Goal: Task Accomplishment & Management: Use online tool/utility

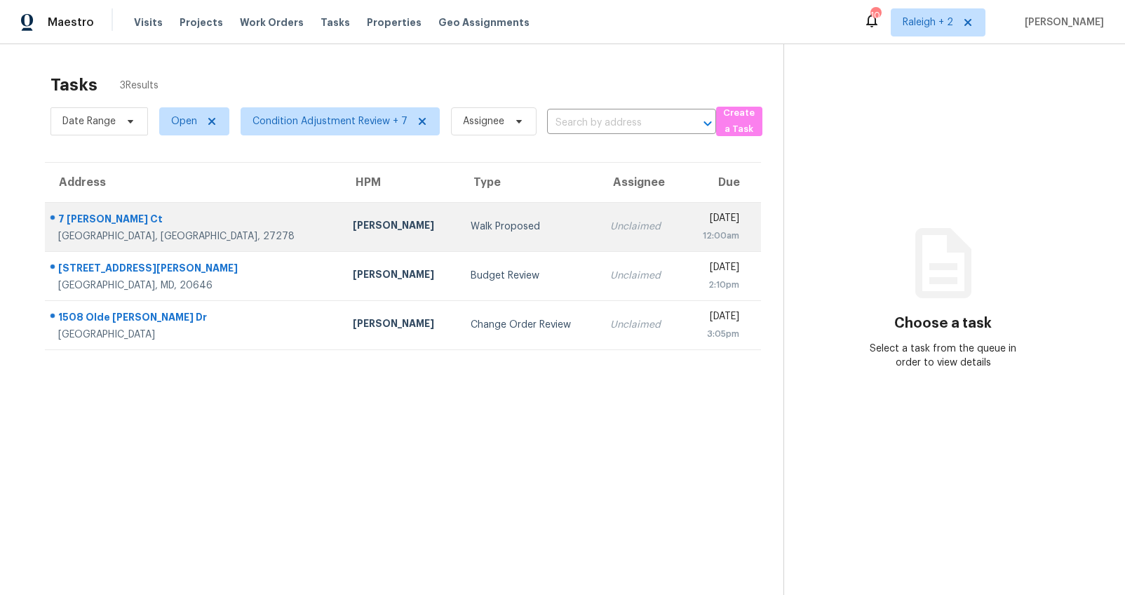
click at [459, 223] on td "Walk Proposed" at bounding box center [529, 226] width 140 height 49
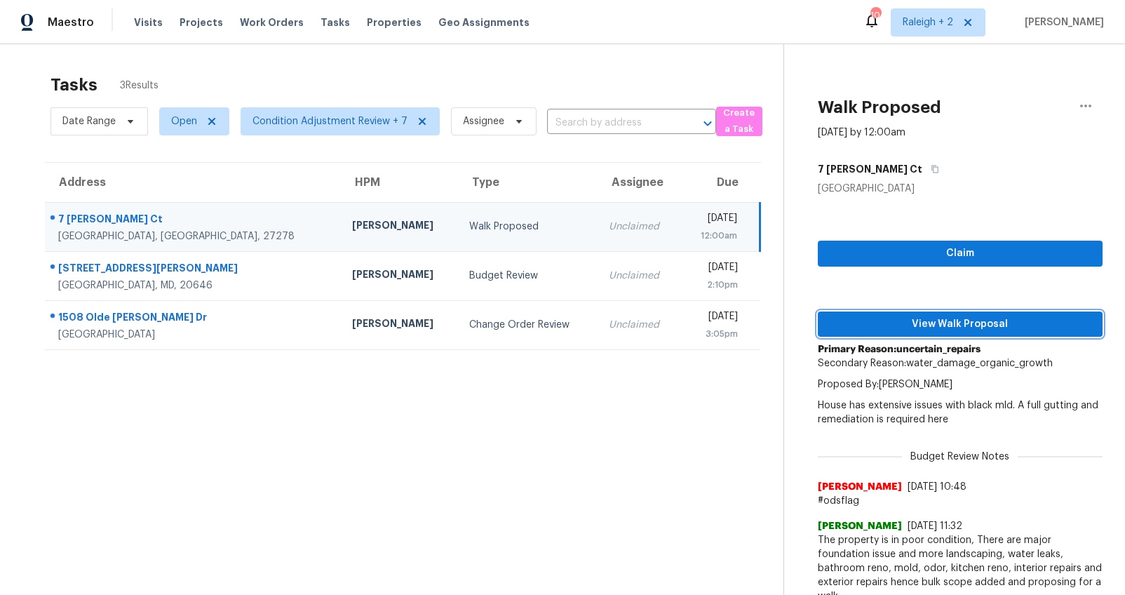
click at [930, 320] on span "View Walk Proposal" at bounding box center [960, 325] width 262 height 18
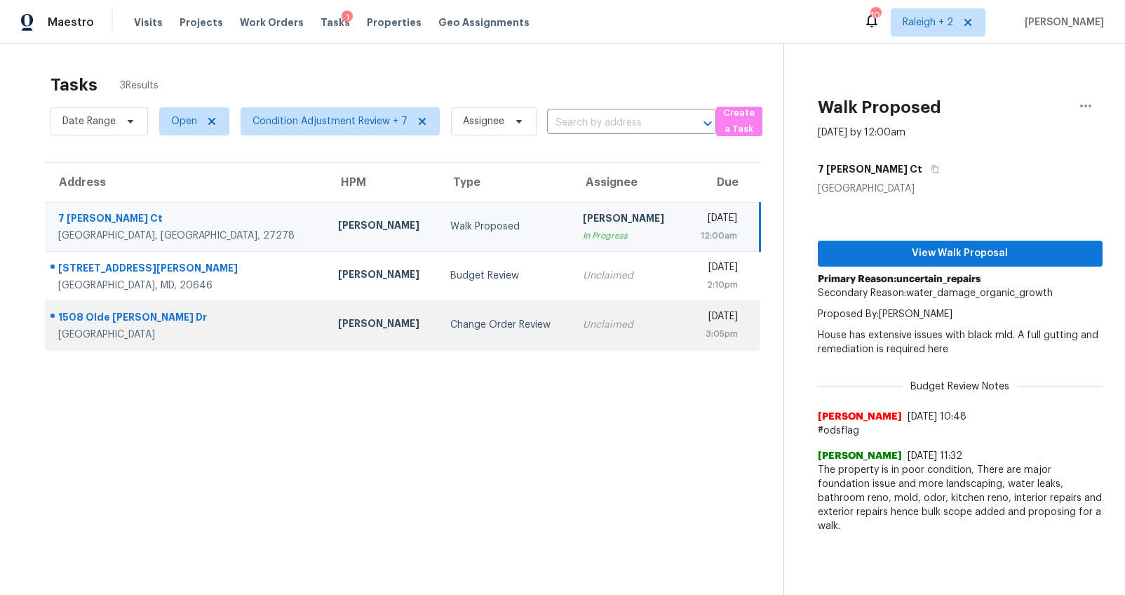
click at [338, 326] on div "Wayne Putnam" at bounding box center [383, 325] width 90 height 18
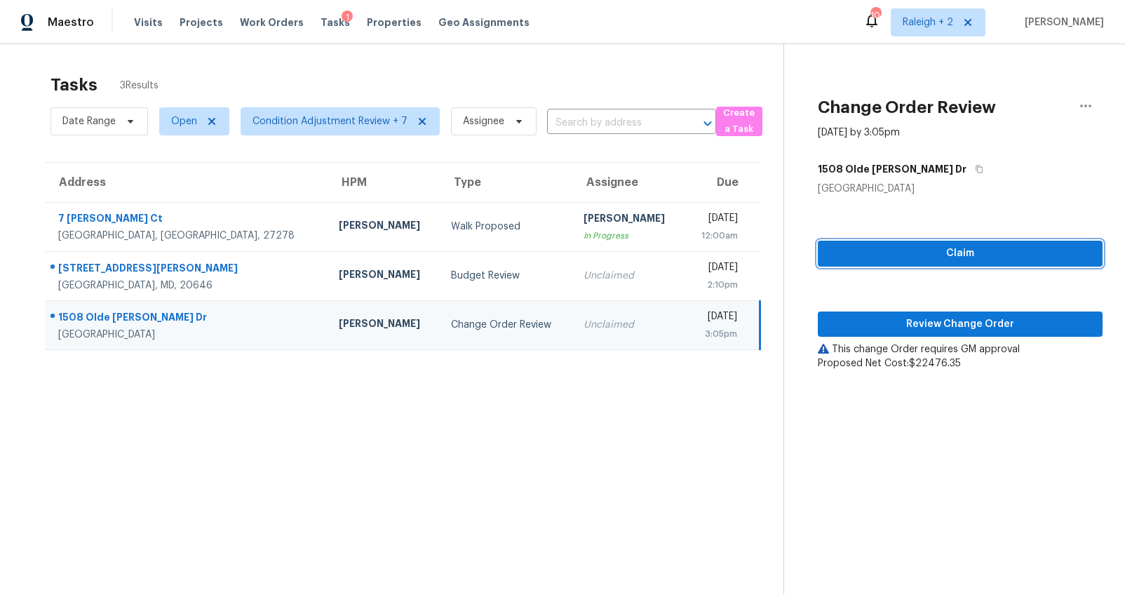
click at [942, 256] on span "Claim" at bounding box center [960, 254] width 262 height 18
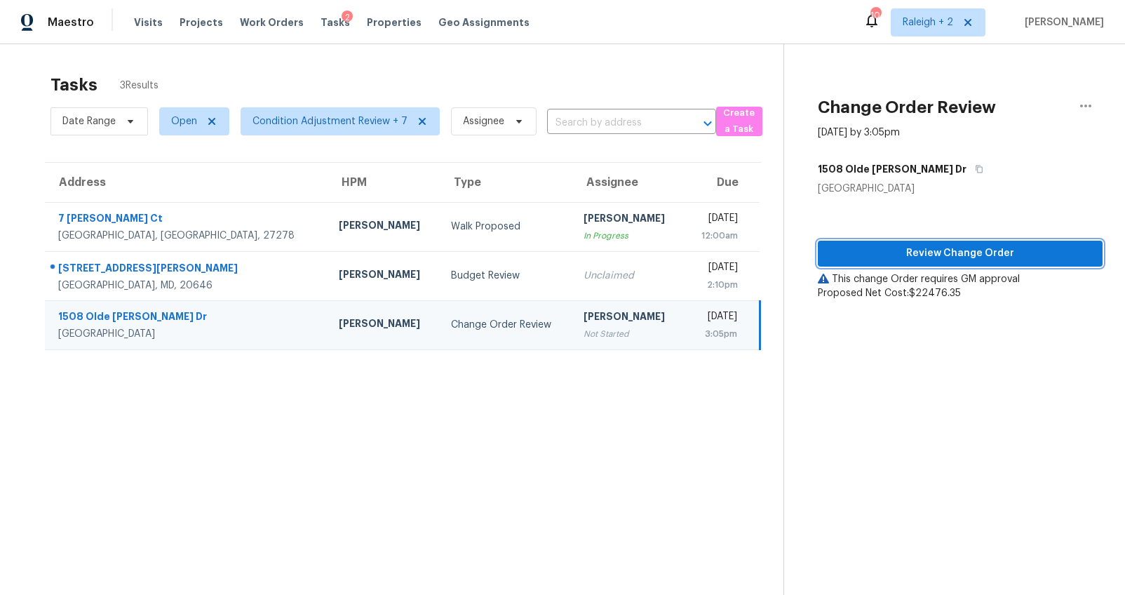
click at [947, 252] on span "Review Change Order" at bounding box center [960, 254] width 262 height 18
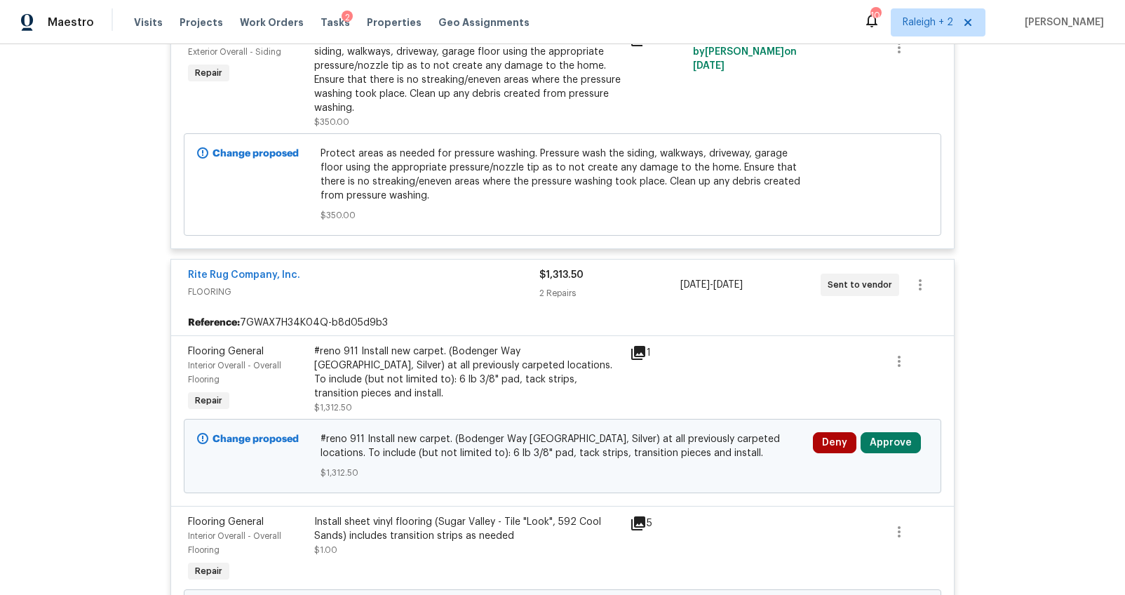
scroll to position [1131, 0]
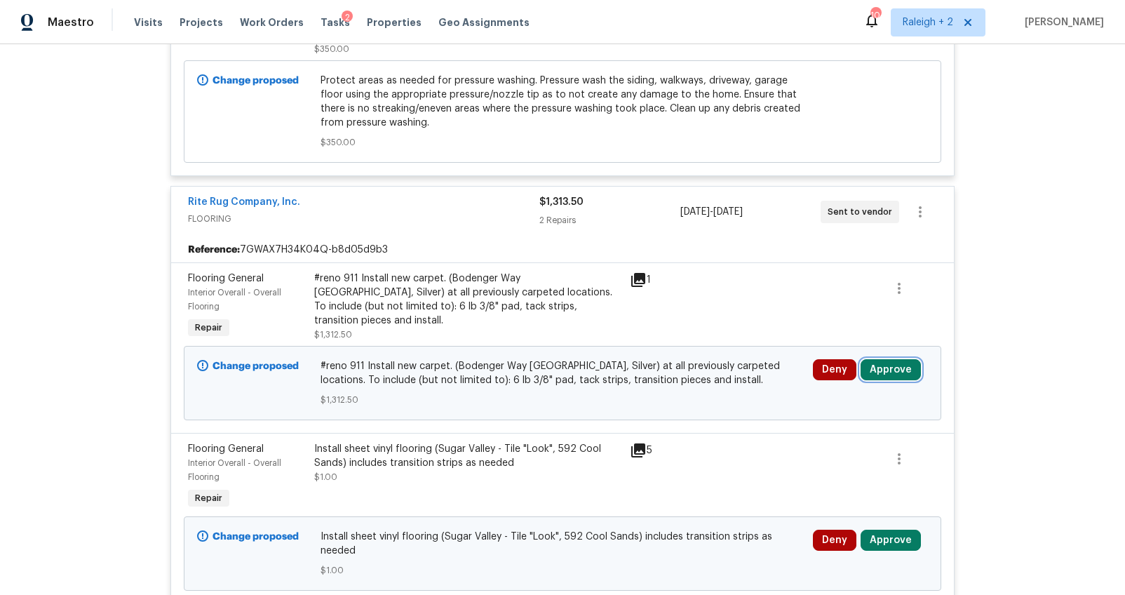
click at [898, 377] on button "Approve" at bounding box center [891, 369] width 60 height 21
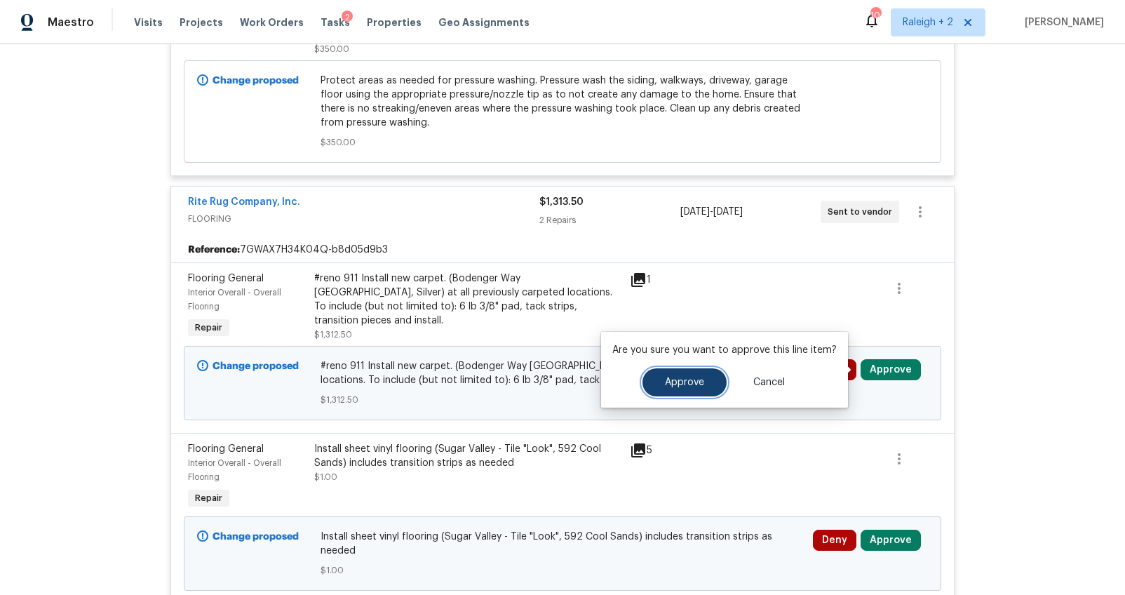
click at [696, 377] on span "Approve" at bounding box center [684, 382] width 39 height 11
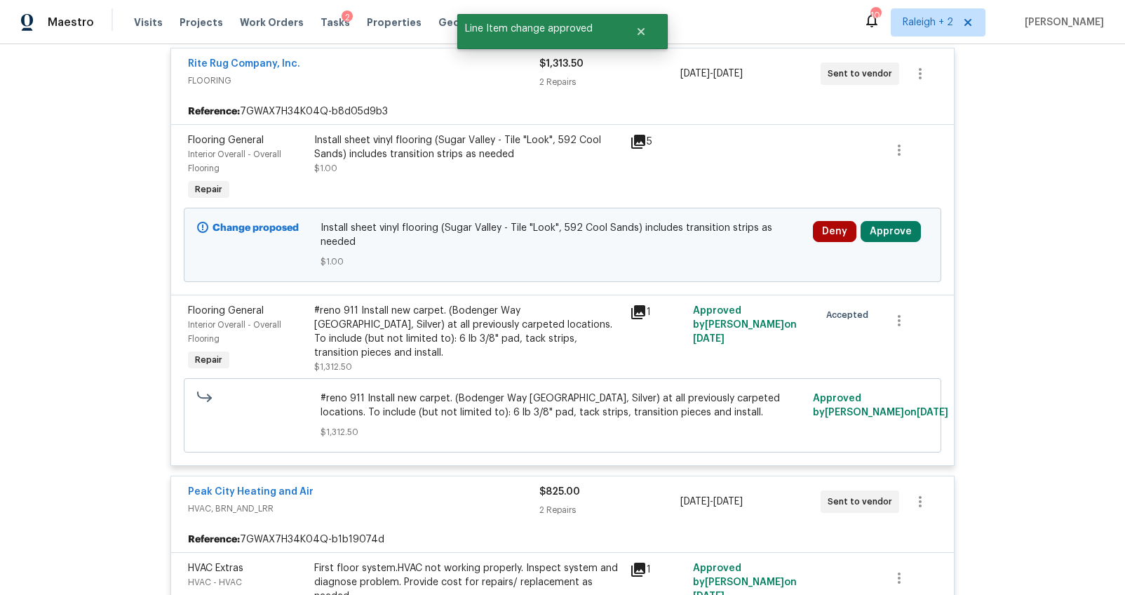
scroll to position [1268, 0]
click at [883, 238] on button "Approve" at bounding box center [891, 232] width 60 height 21
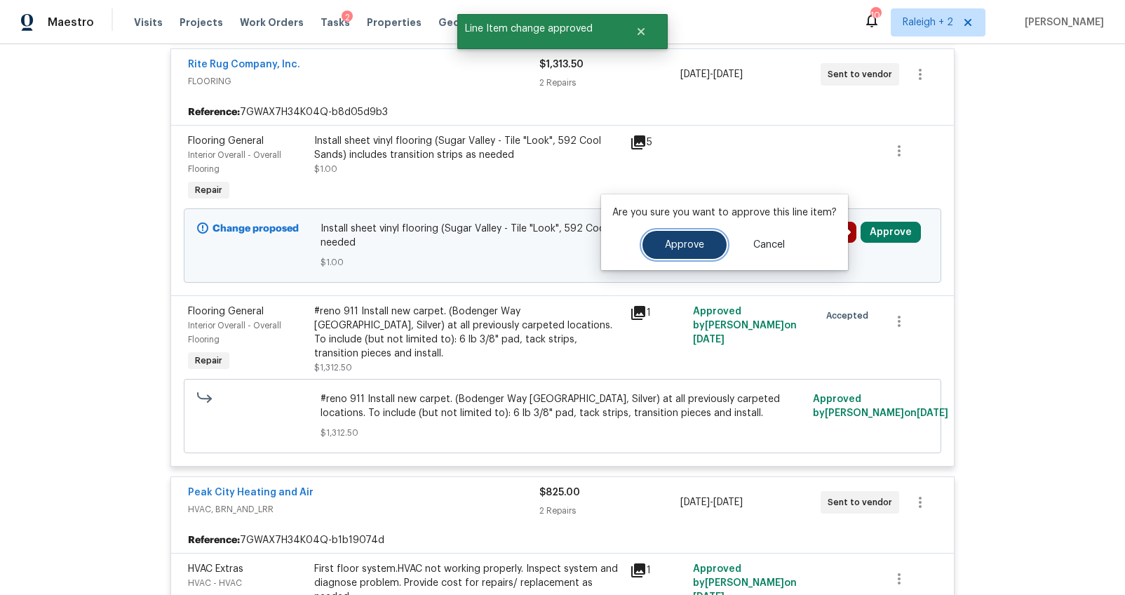
click at [699, 243] on span "Approve" at bounding box center [684, 245] width 39 height 11
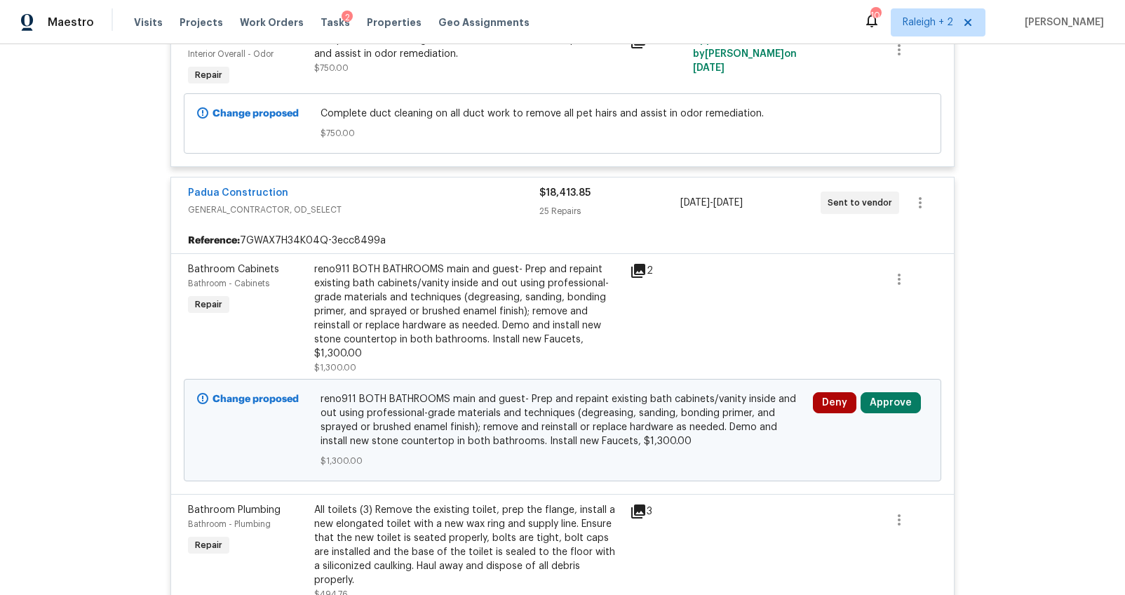
scroll to position [1960, 0]
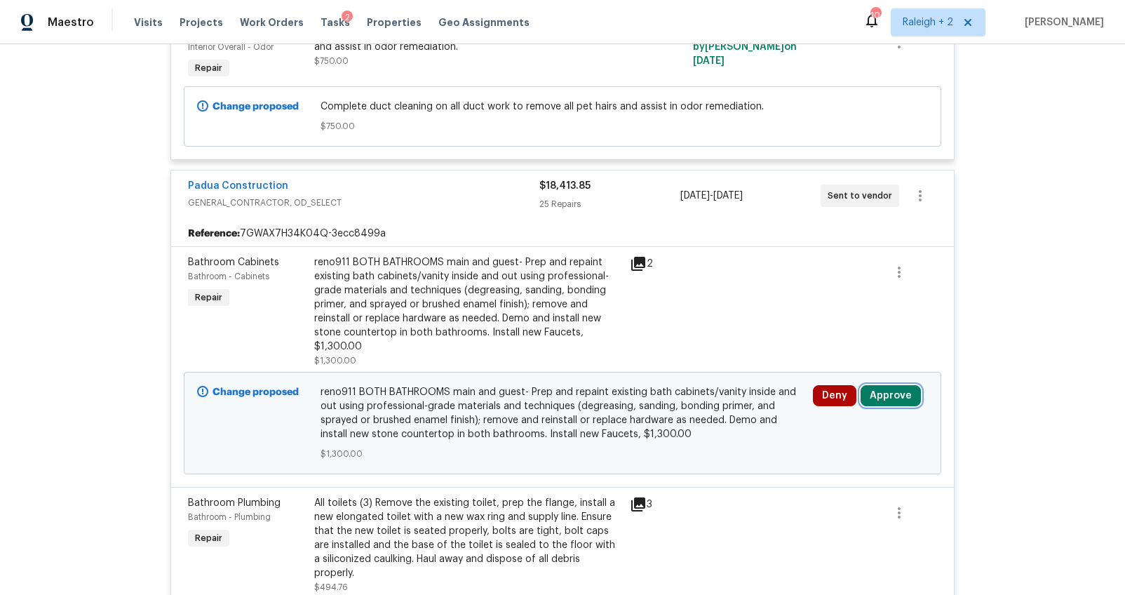
click at [898, 385] on button "Approve" at bounding box center [891, 395] width 60 height 21
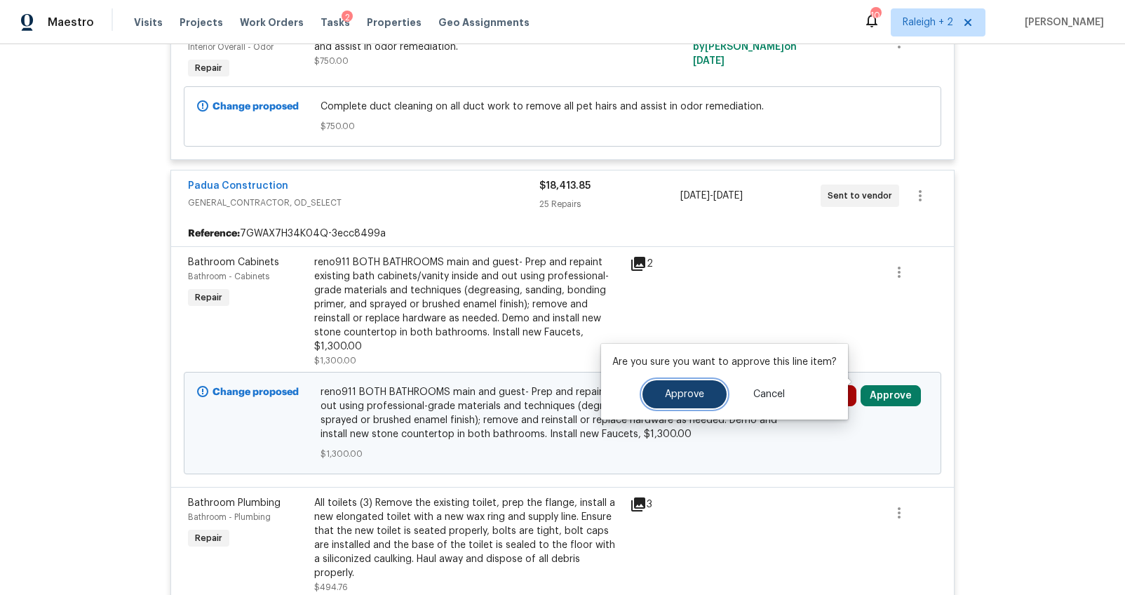
click at [694, 396] on span "Approve" at bounding box center [684, 394] width 39 height 11
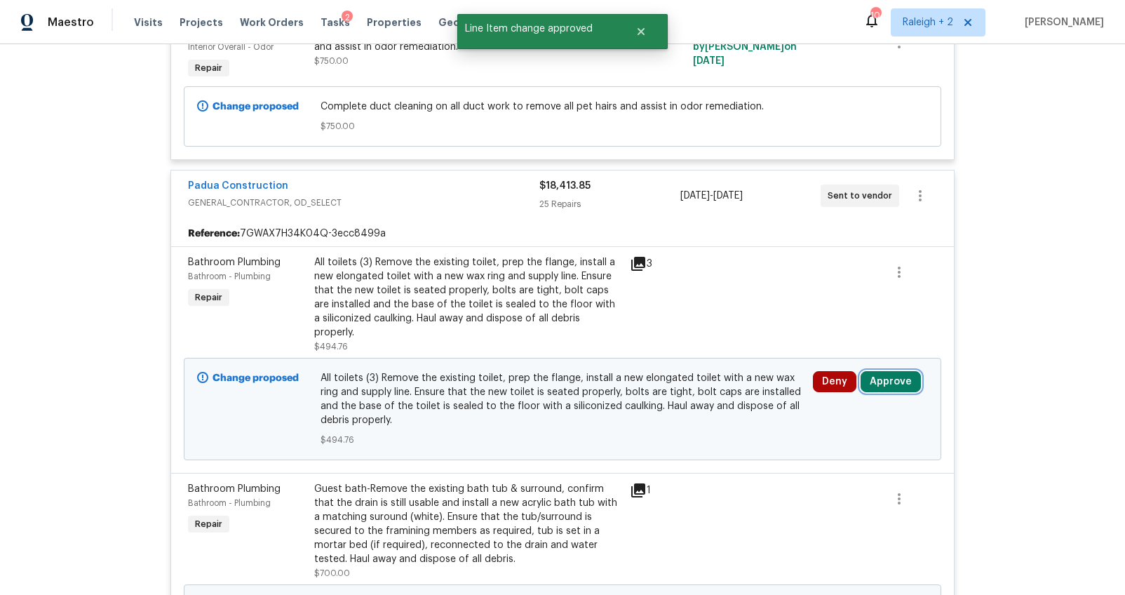
click at [886, 371] on button "Approve" at bounding box center [891, 381] width 60 height 21
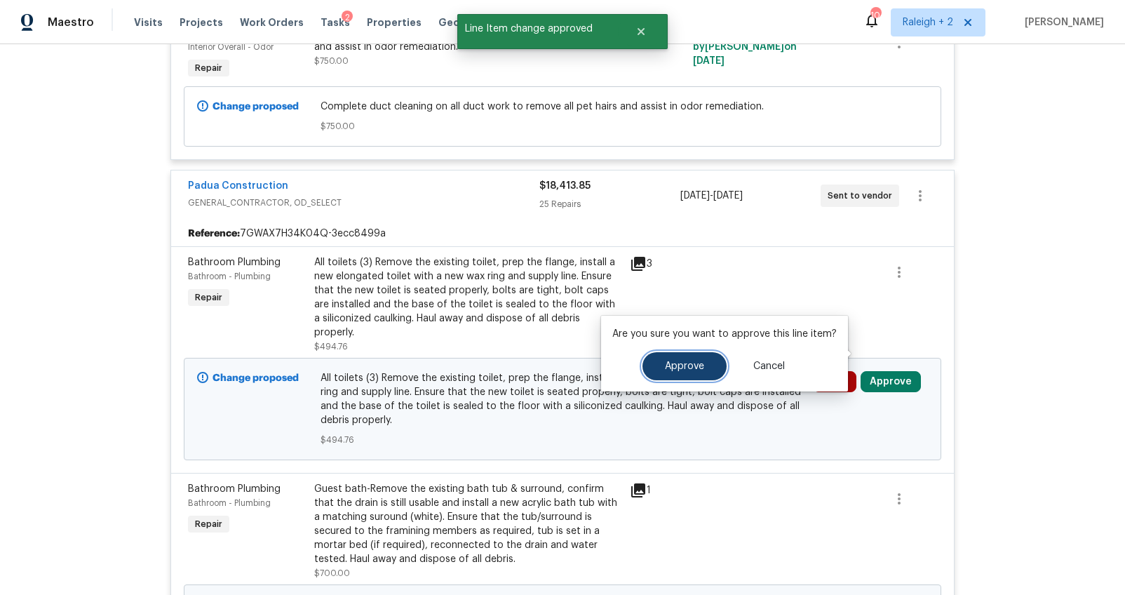
click at [685, 365] on span "Approve" at bounding box center [684, 366] width 39 height 11
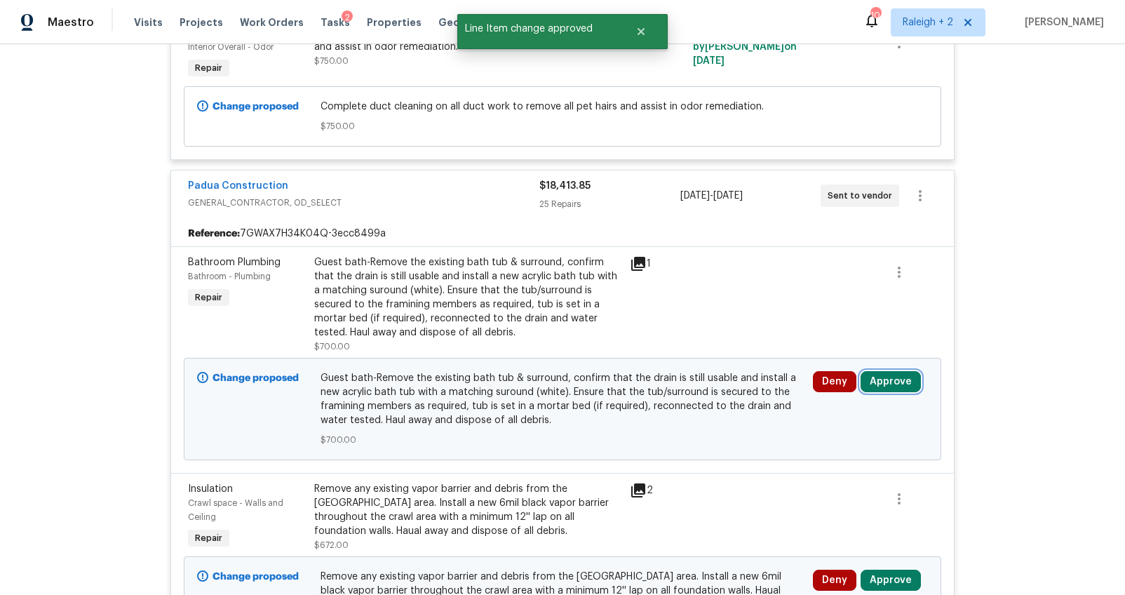
click at [886, 371] on button "Approve" at bounding box center [891, 381] width 60 height 21
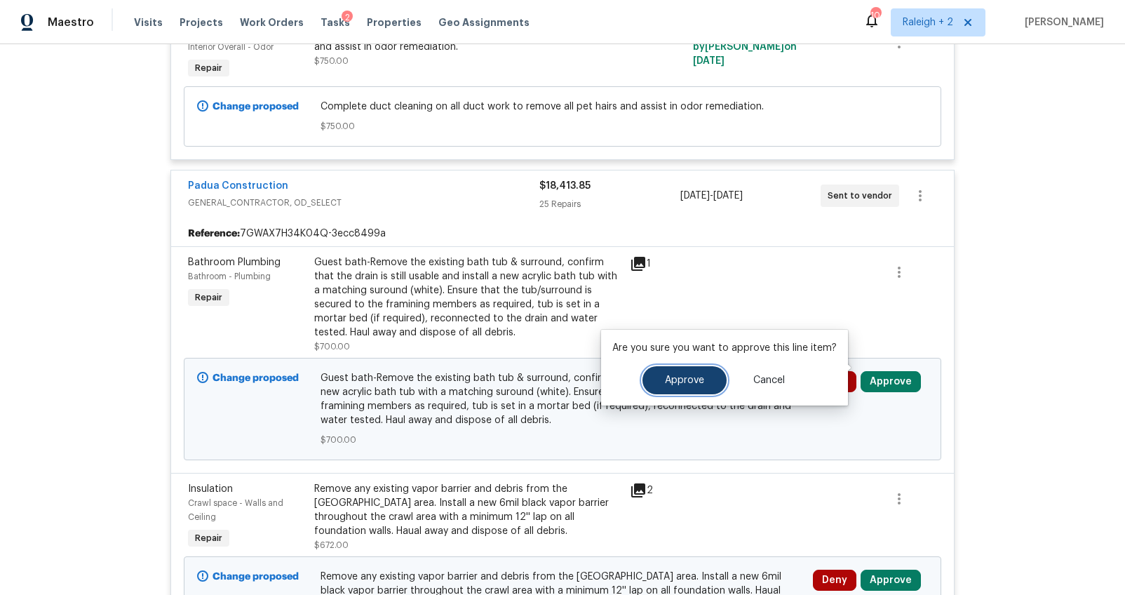
click at [661, 375] on button "Approve" at bounding box center [684, 380] width 84 height 28
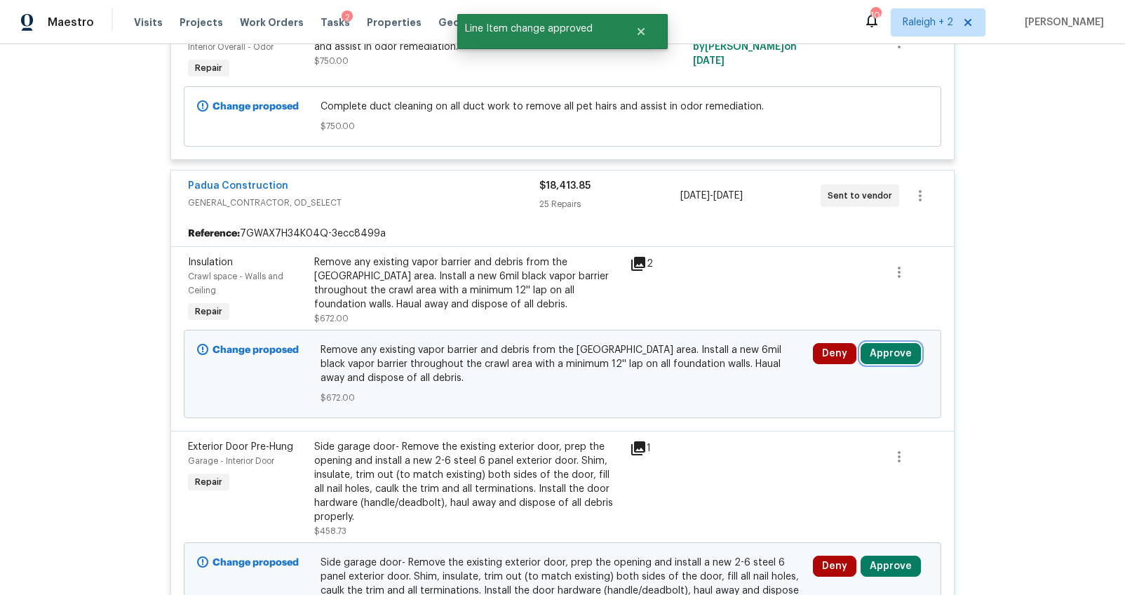
click at [875, 343] on button "Approve" at bounding box center [891, 353] width 60 height 21
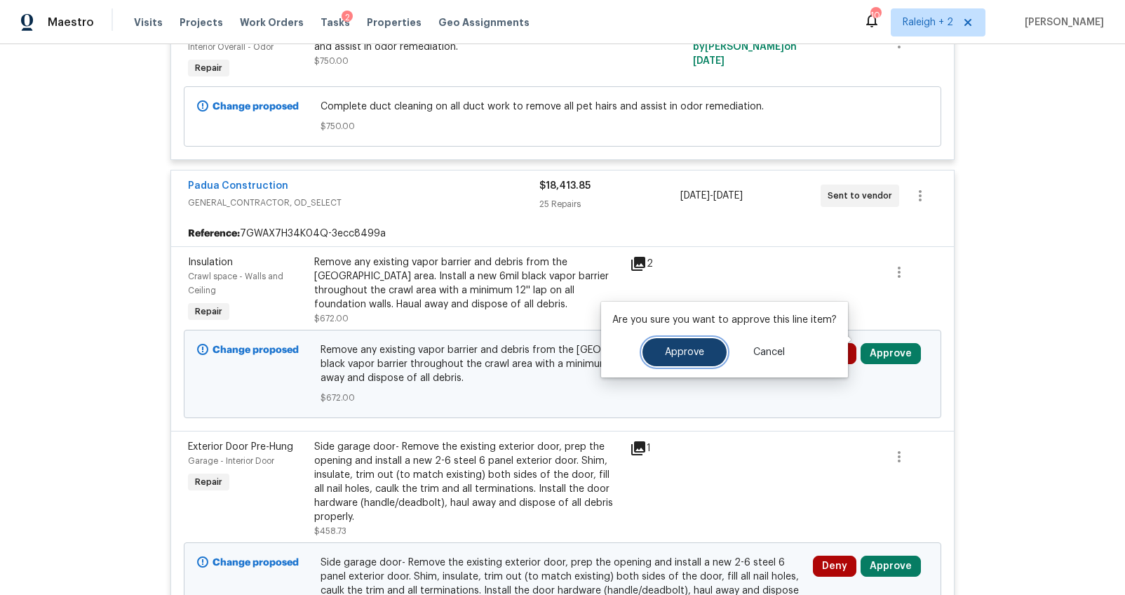
click at [699, 345] on button "Approve" at bounding box center [684, 352] width 84 height 28
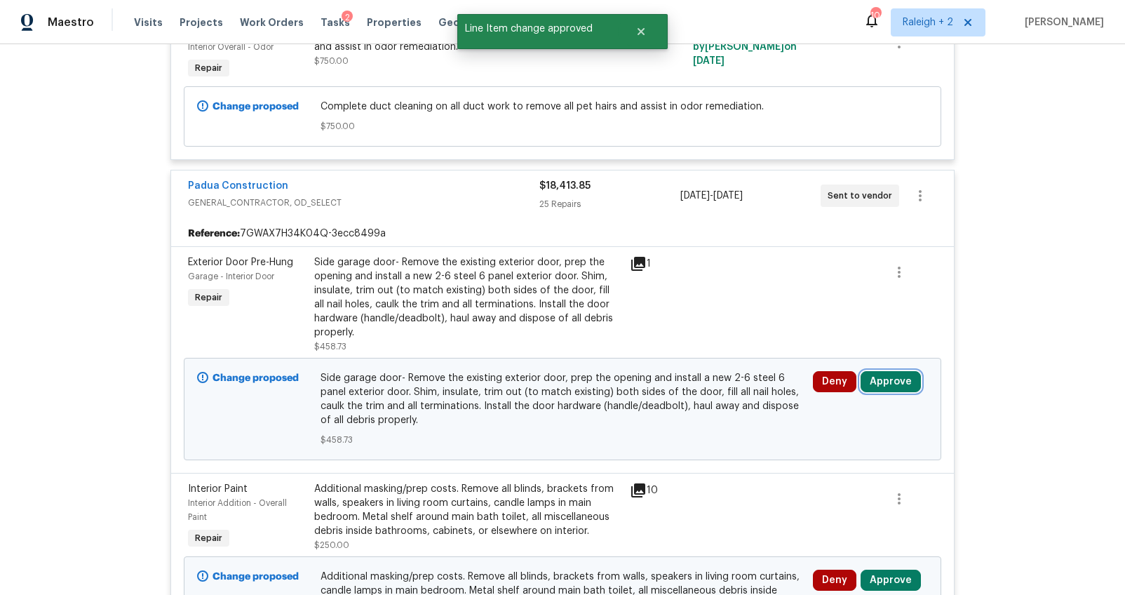
click at [873, 371] on button "Approve" at bounding box center [891, 381] width 60 height 21
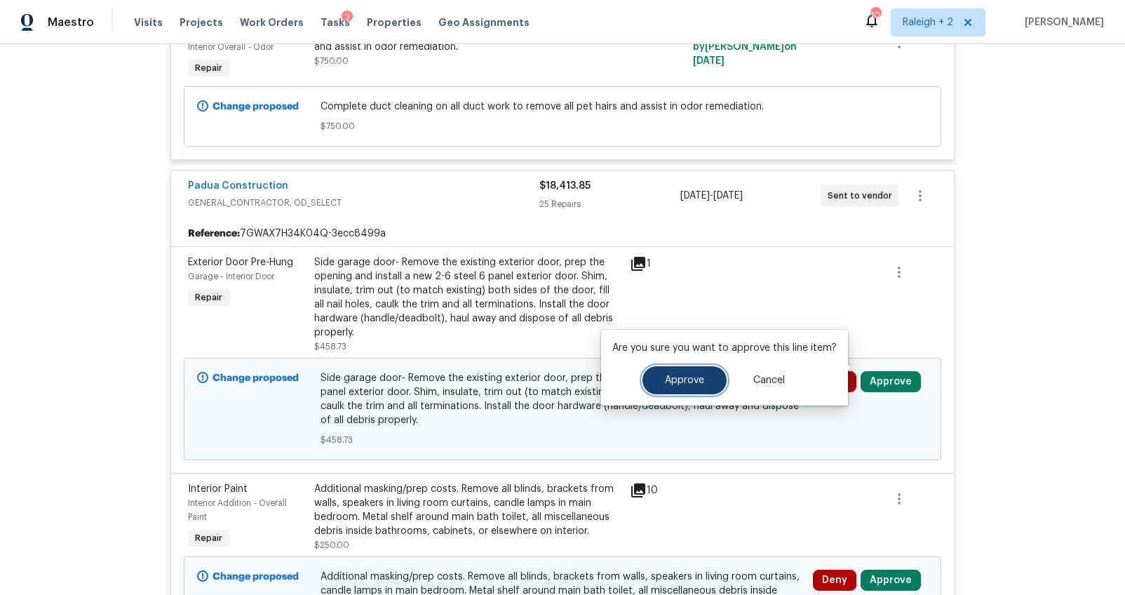
click at [696, 377] on span "Approve" at bounding box center [684, 380] width 39 height 11
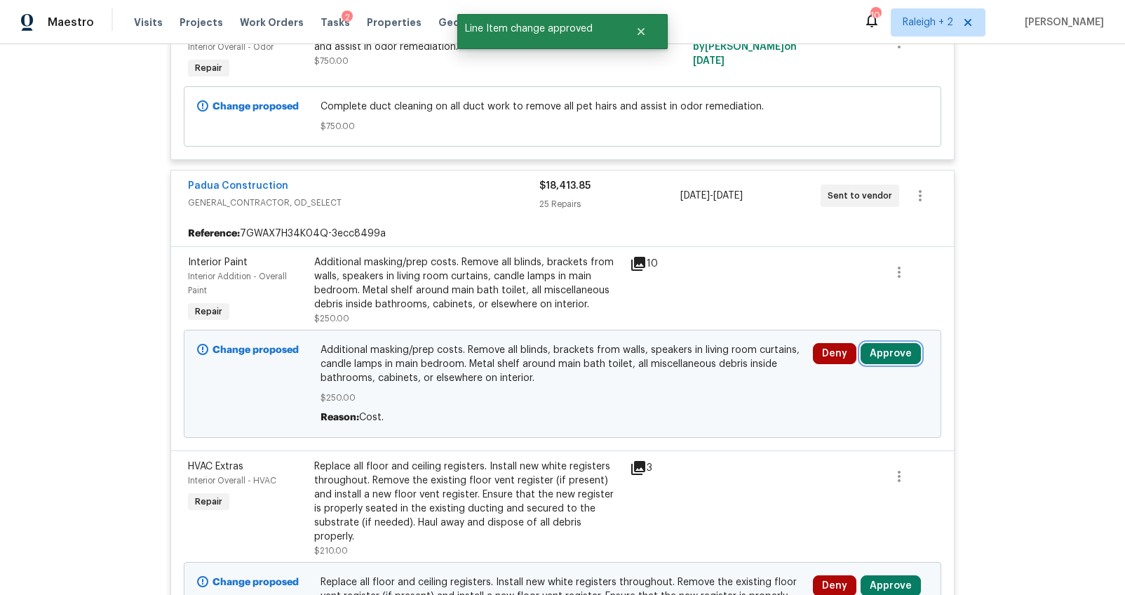
click at [867, 343] on button "Approve" at bounding box center [891, 353] width 60 height 21
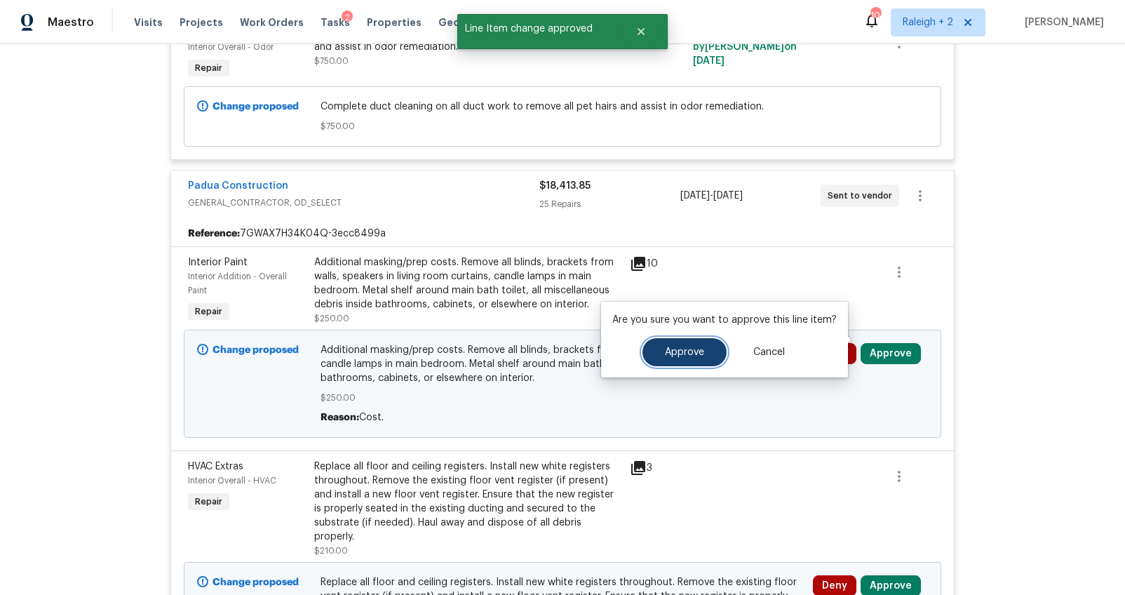
click at [703, 345] on button "Approve" at bounding box center [684, 352] width 84 height 28
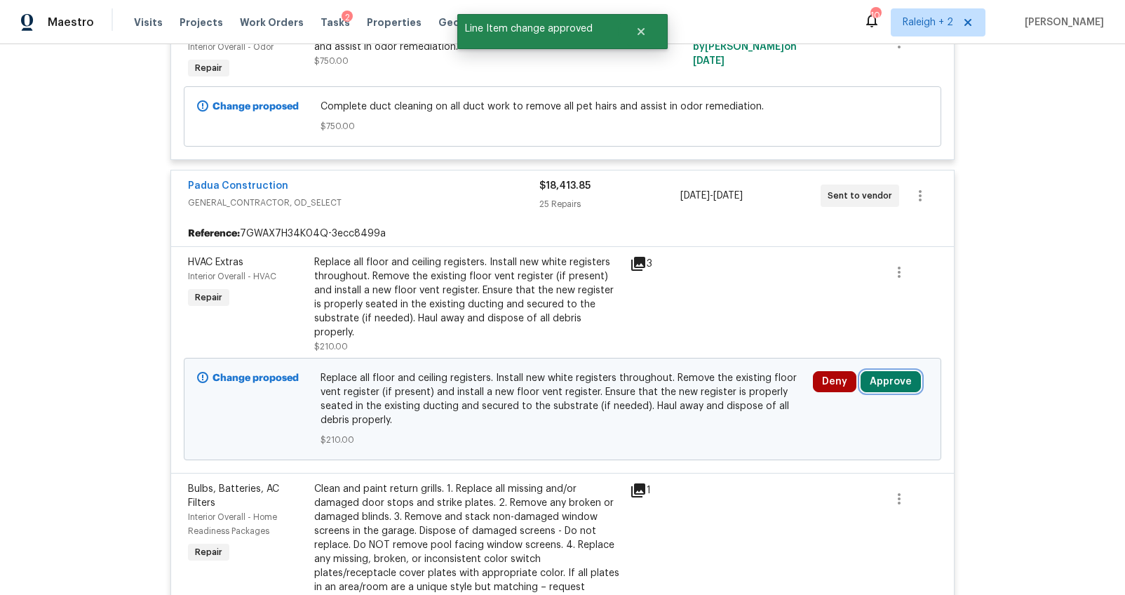
click at [876, 371] on button "Approve" at bounding box center [891, 381] width 60 height 21
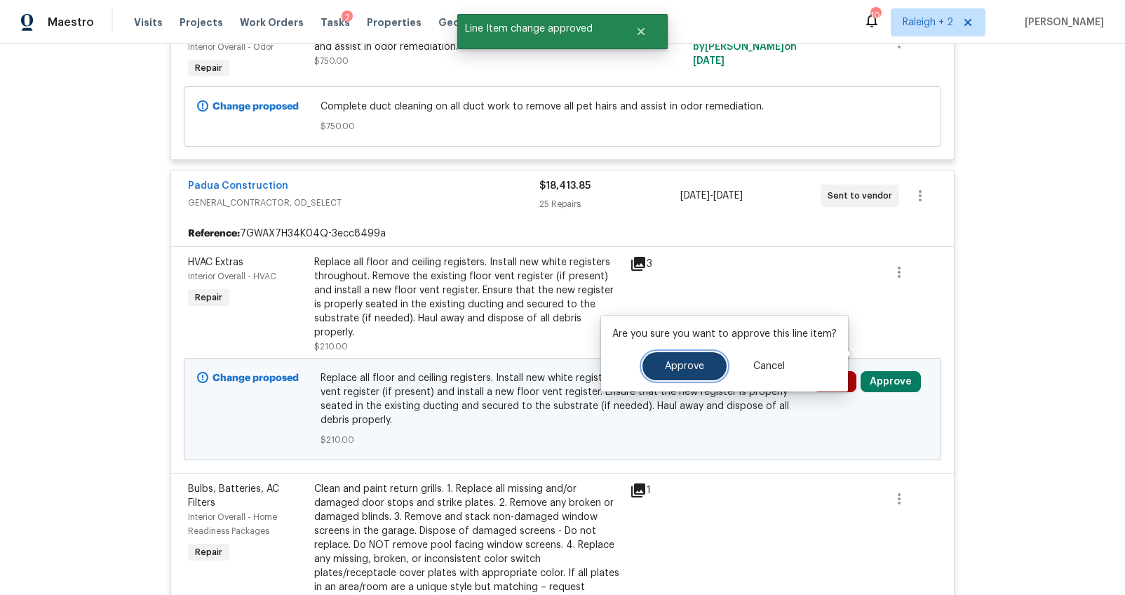
click at [711, 364] on button "Approve" at bounding box center [684, 366] width 84 height 28
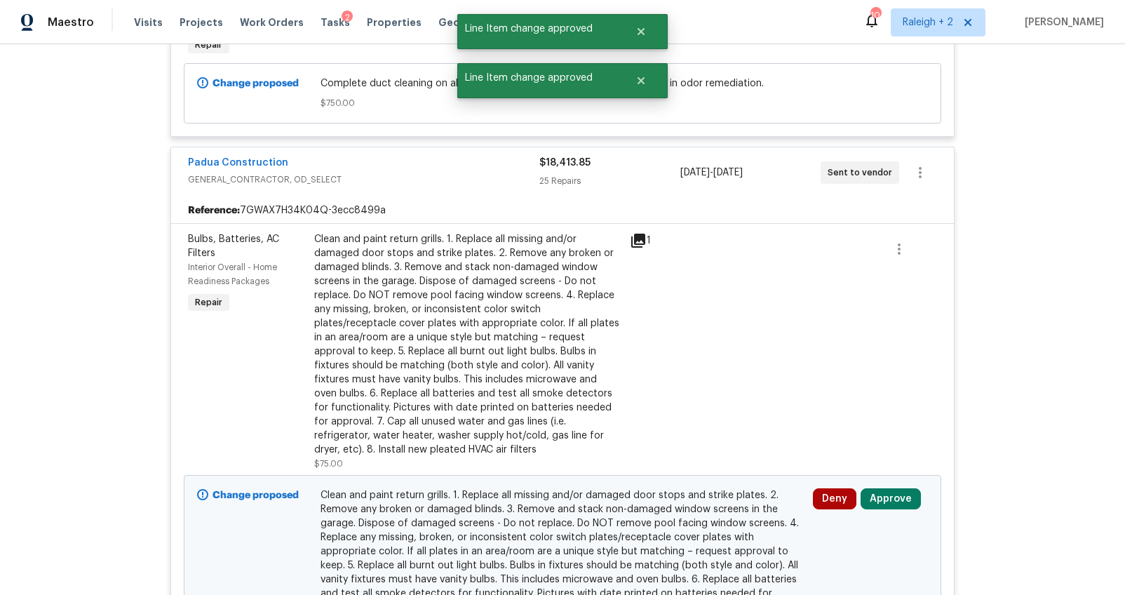
scroll to position [2031, 0]
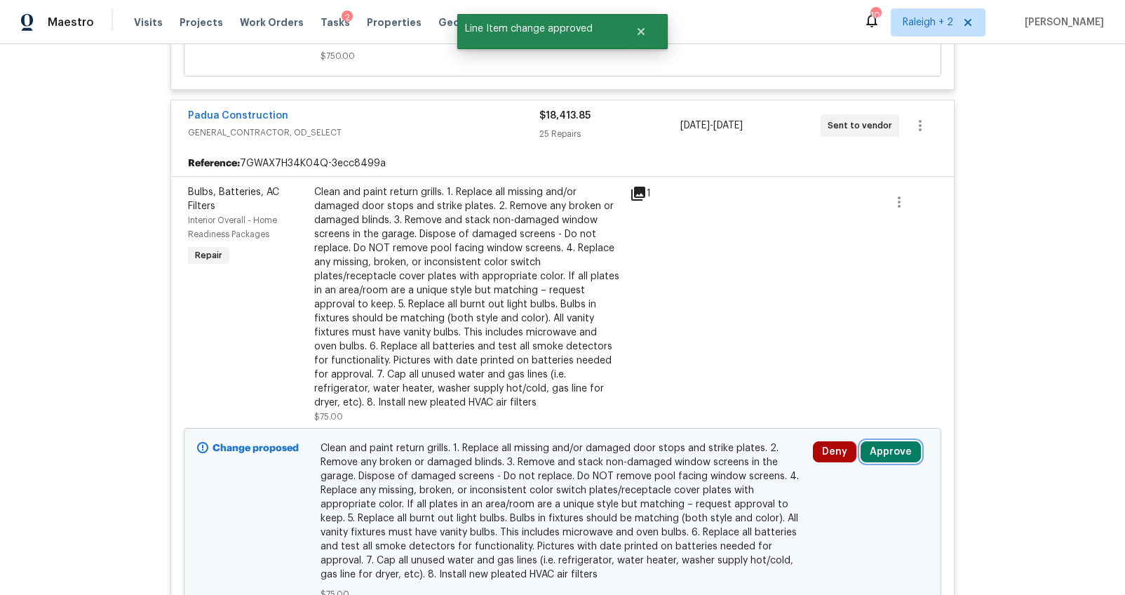
click at [900, 441] on button "Approve" at bounding box center [891, 451] width 60 height 21
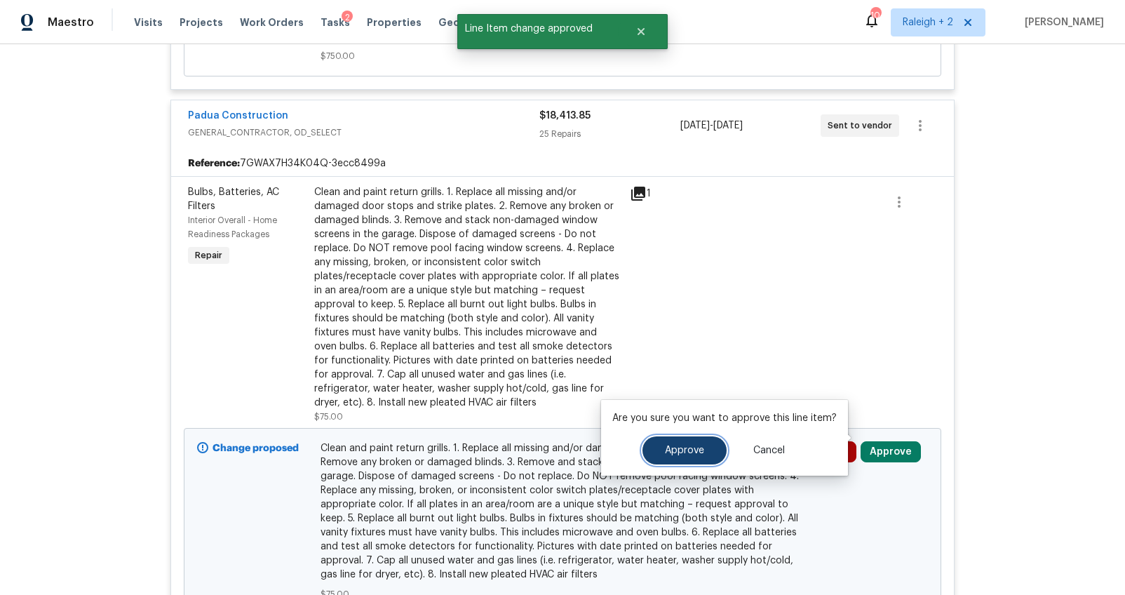
click at [682, 443] on button "Approve" at bounding box center [684, 450] width 84 height 28
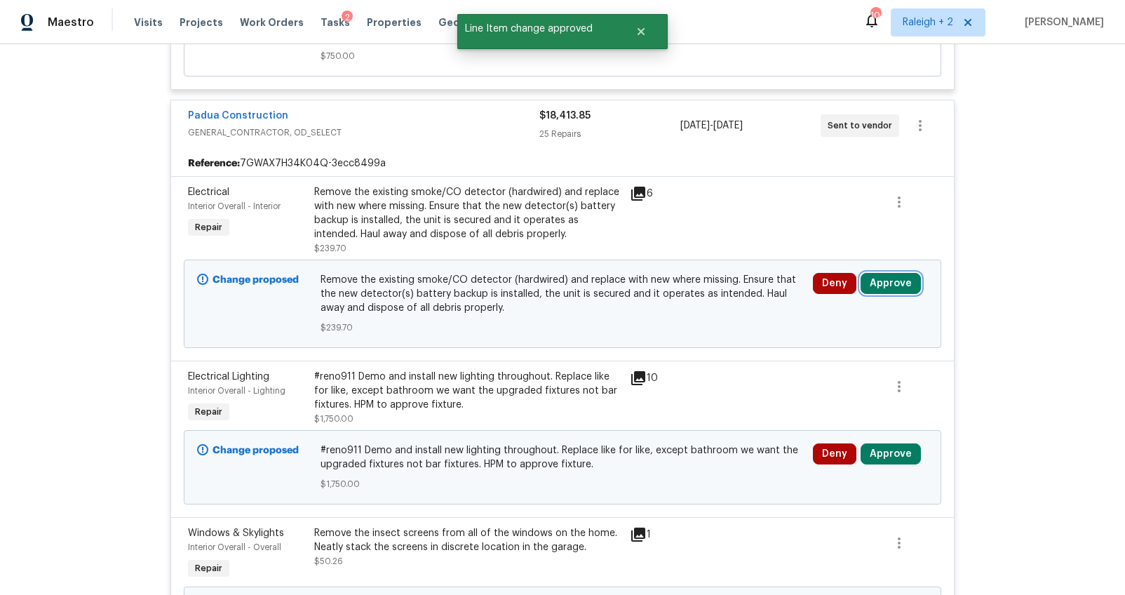
click at [880, 273] on button "Approve" at bounding box center [891, 283] width 60 height 21
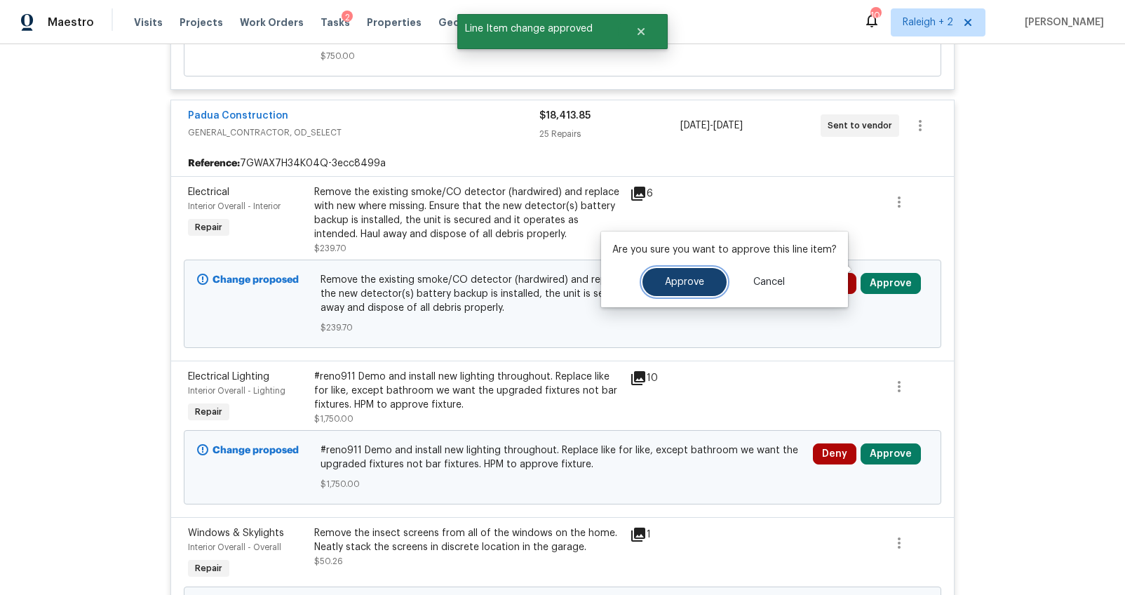
click at [711, 287] on button "Approve" at bounding box center [684, 282] width 84 height 28
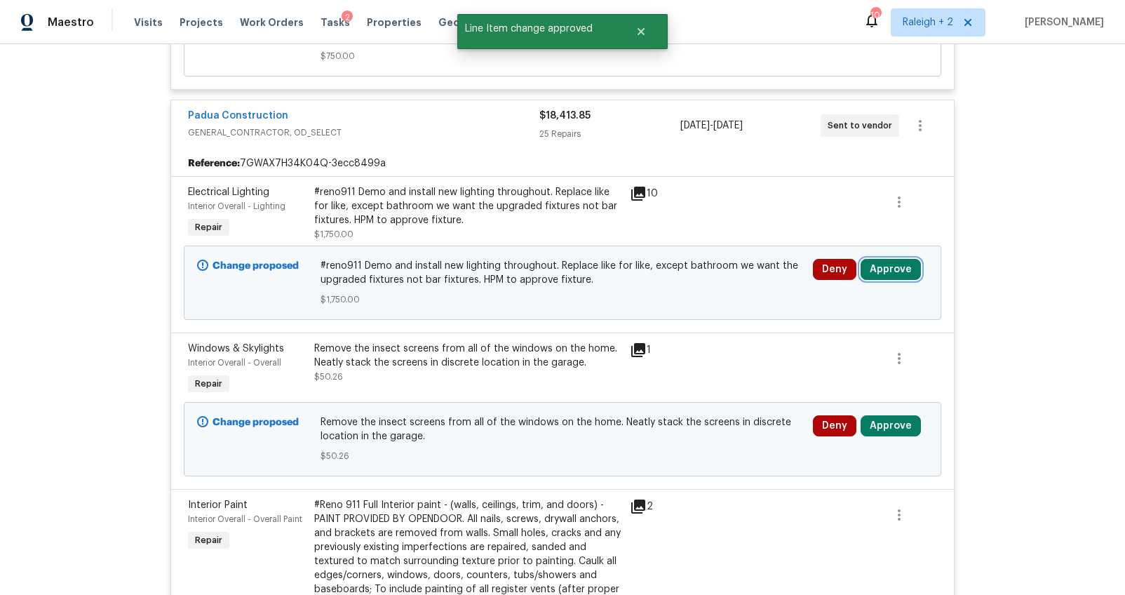
click at [897, 259] on button "Approve" at bounding box center [891, 269] width 60 height 21
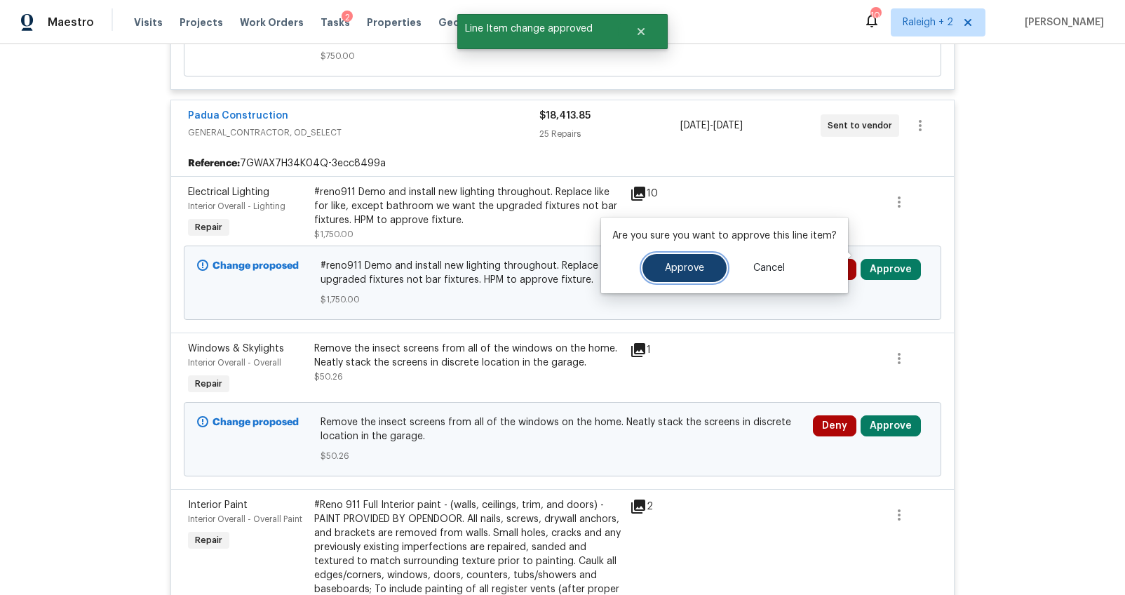
click at [680, 276] on button "Approve" at bounding box center [684, 268] width 84 height 28
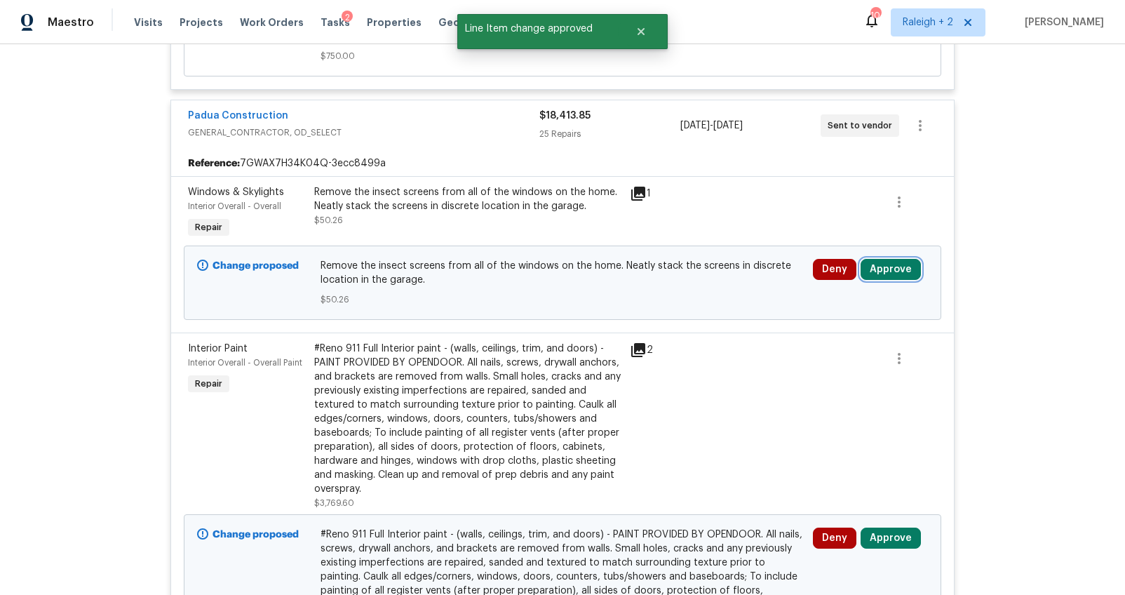
click at [870, 259] on button "Approve" at bounding box center [891, 269] width 60 height 21
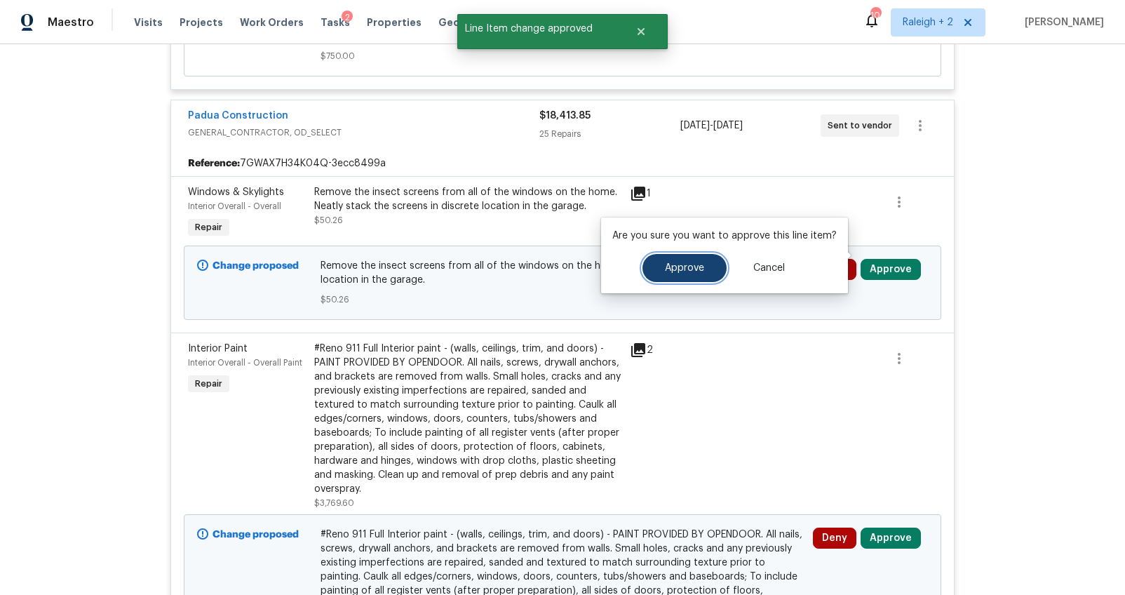
click at [714, 269] on button "Approve" at bounding box center [684, 268] width 84 height 28
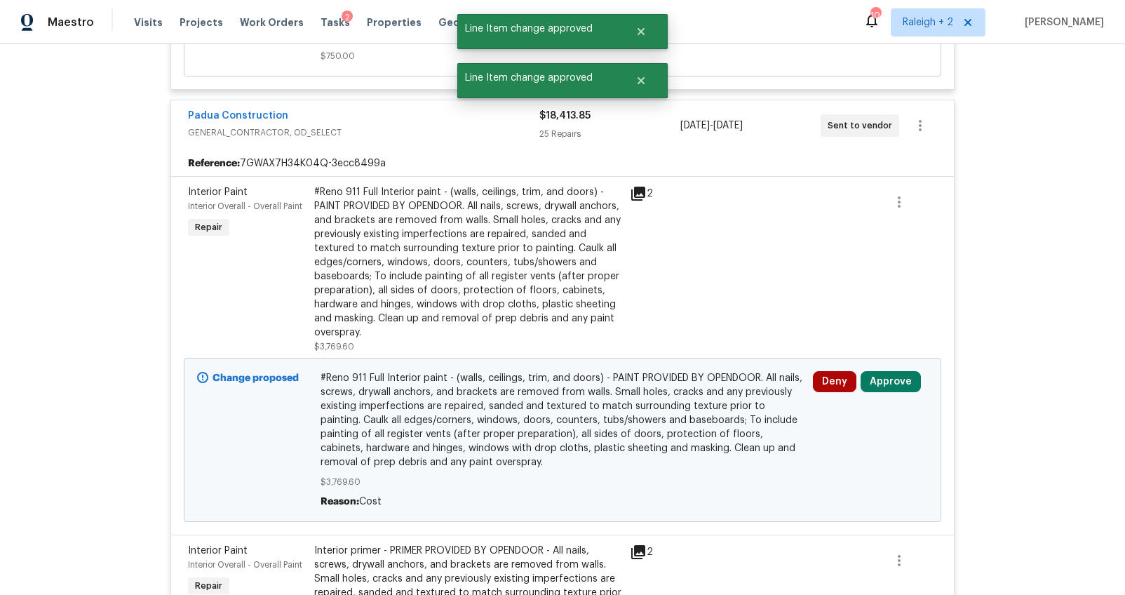
click at [494, 255] on div "#Reno 911 Full Interior paint - (walls, ceilings, trim, and doors) - PAINT PROV…" at bounding box center [467, 262] width 307 height 154
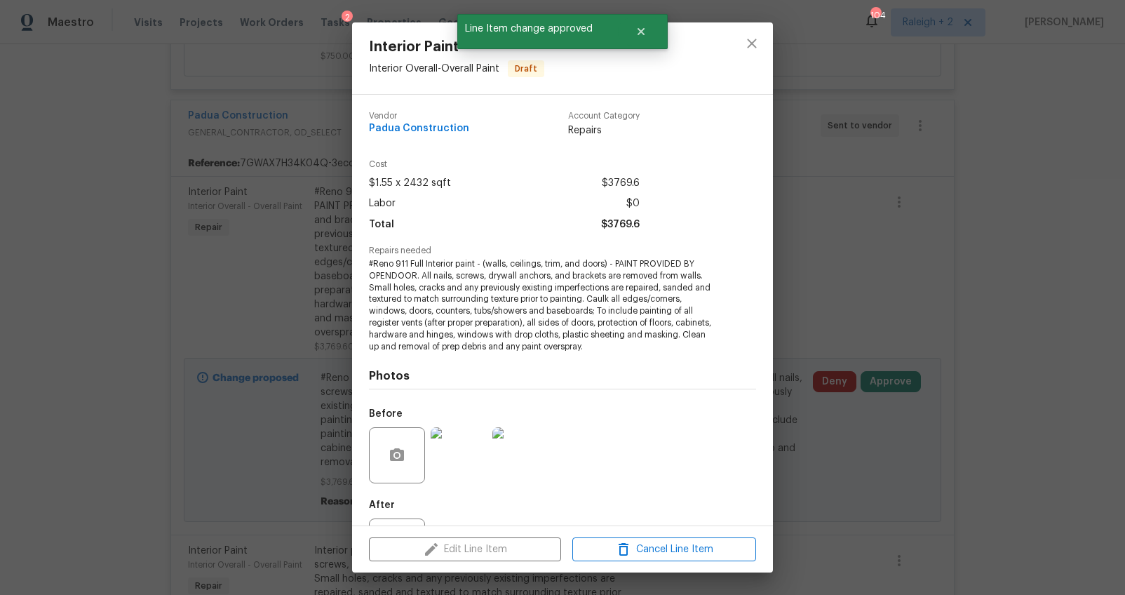
click at [852, 275] on div "Interior Paint Interior Overall - Overall Paint Draft Vendor Padua Construction…" at bounding box center [562, 297] width 1125 height 595
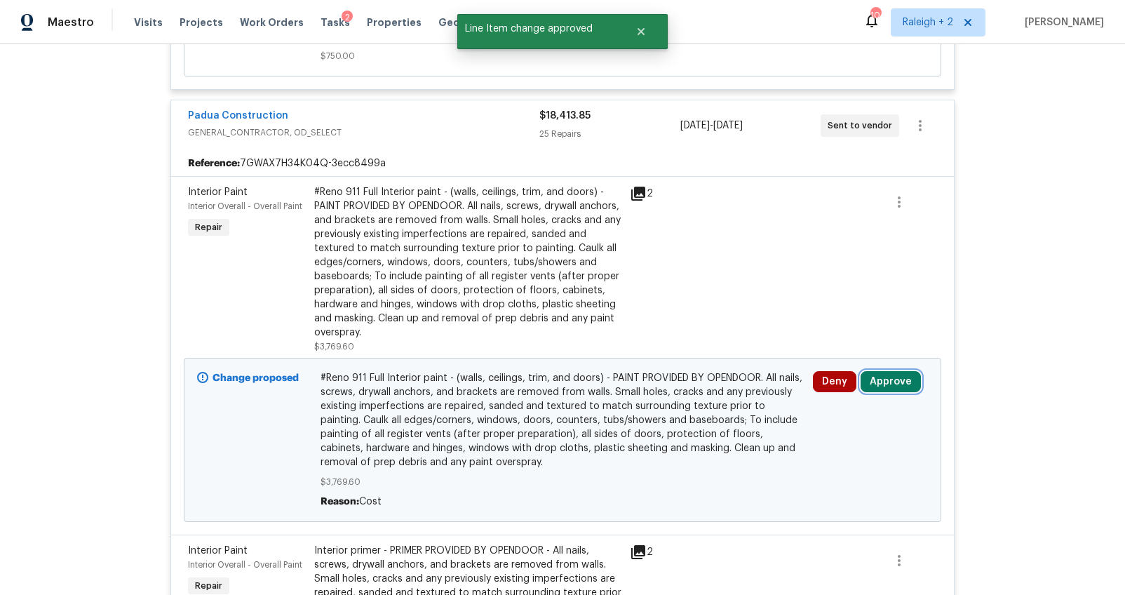
click at [870, 371] on button "Approve" at bounding box center [891, 381] width 60 height 21
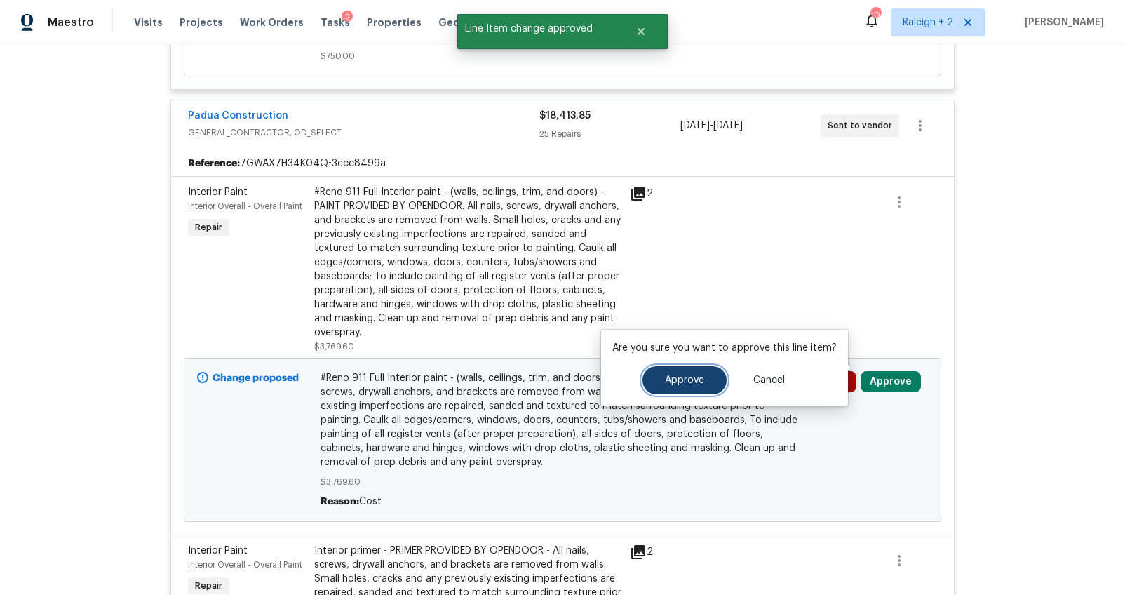
click at [659, 379] on button "Approve" at bounding box center [684, 380] width 84 height 28
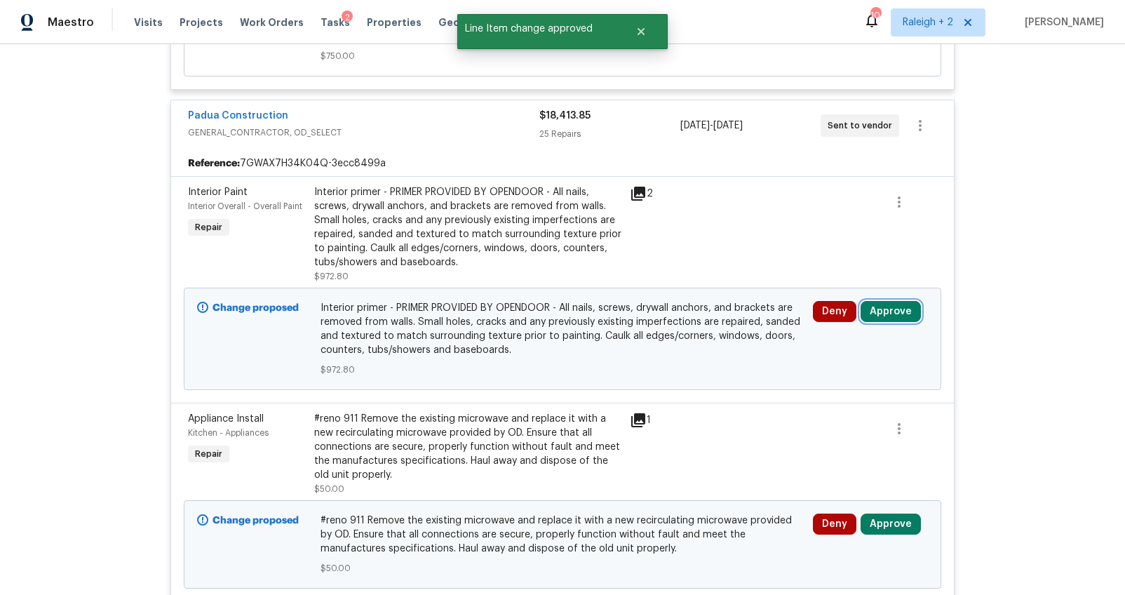
click at [904, 301] on button "Approve" at bounding box center [891, 311] width 60 height 21
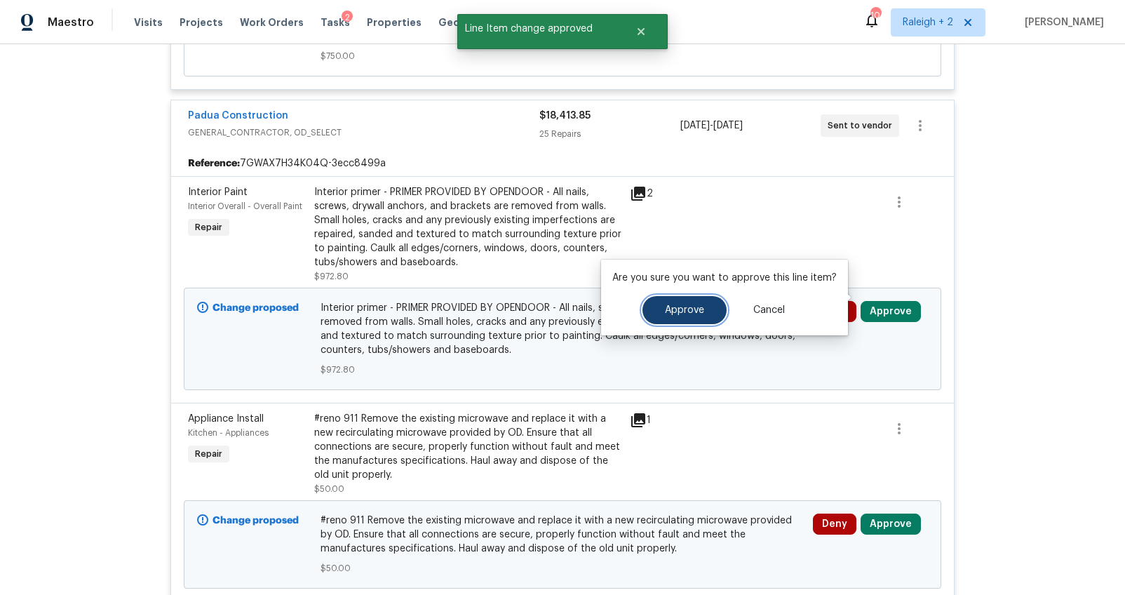
click at [696, 307] on span "Approve" at bounding box center [684, 310] width 39 height 11
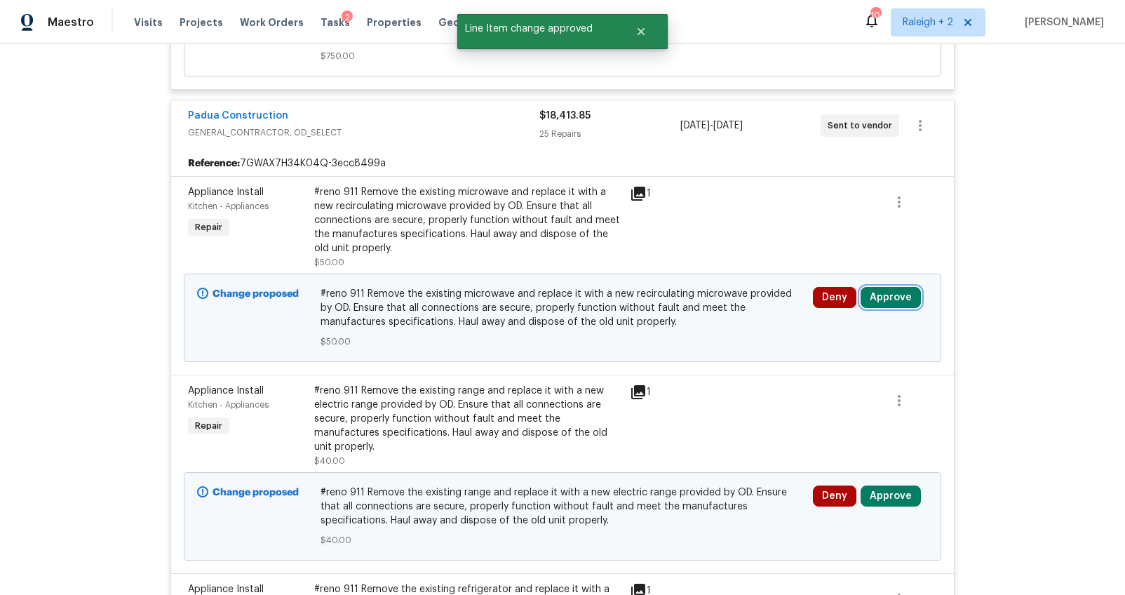
click at [873, 287] on button "Approve" at bounding box center [891, 297] width 60 height 21
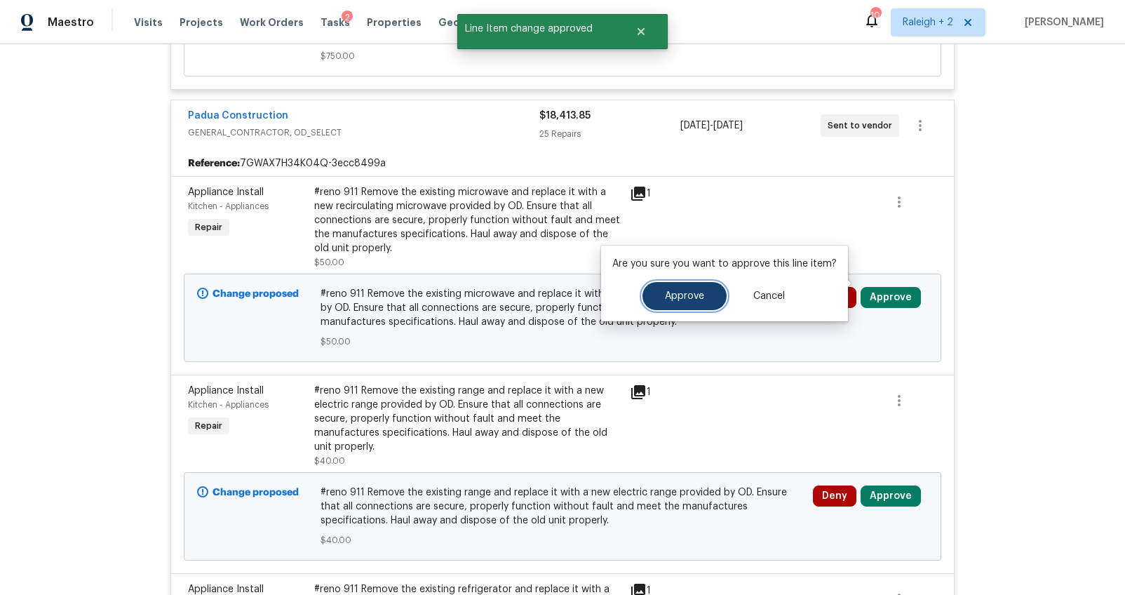
click at [668, 295] on span "Approve" at bounding box center [684, 296] width 39 height 11
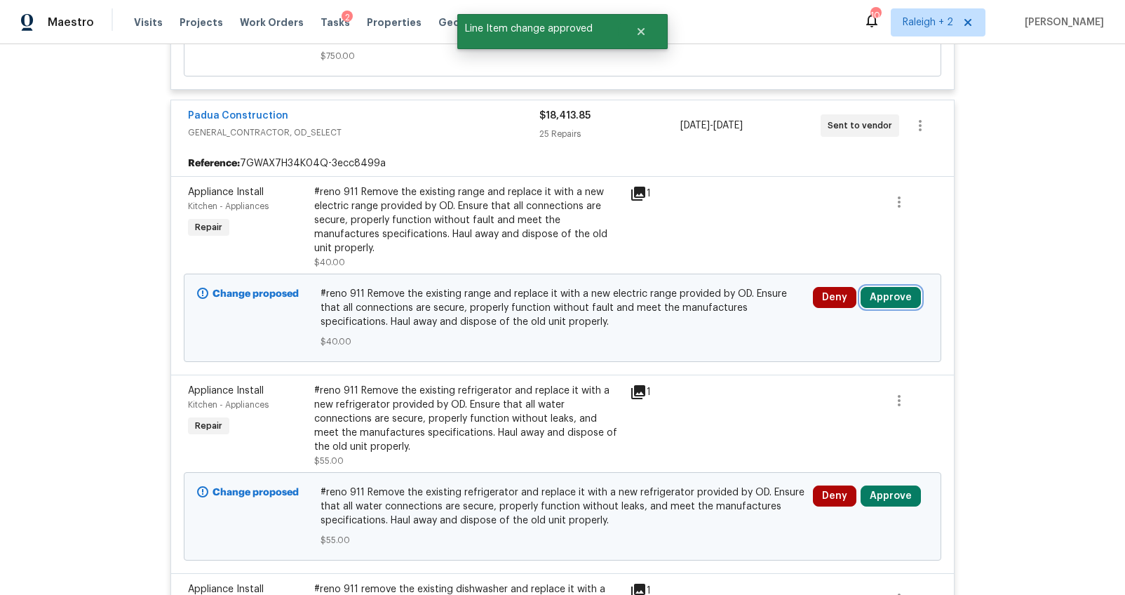
click at [877, 287] on button "Approve" at bounding box center [891, 297] width 60 height 21
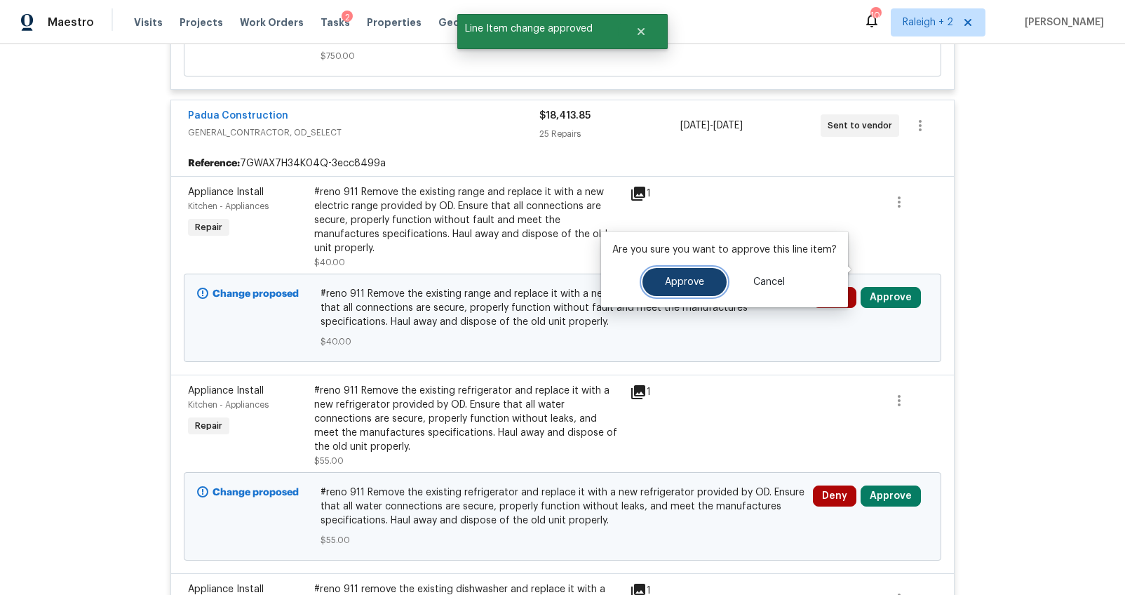
click at [658, 278] on button "Approve" at bounding box center [684, 282] width 84 height 28
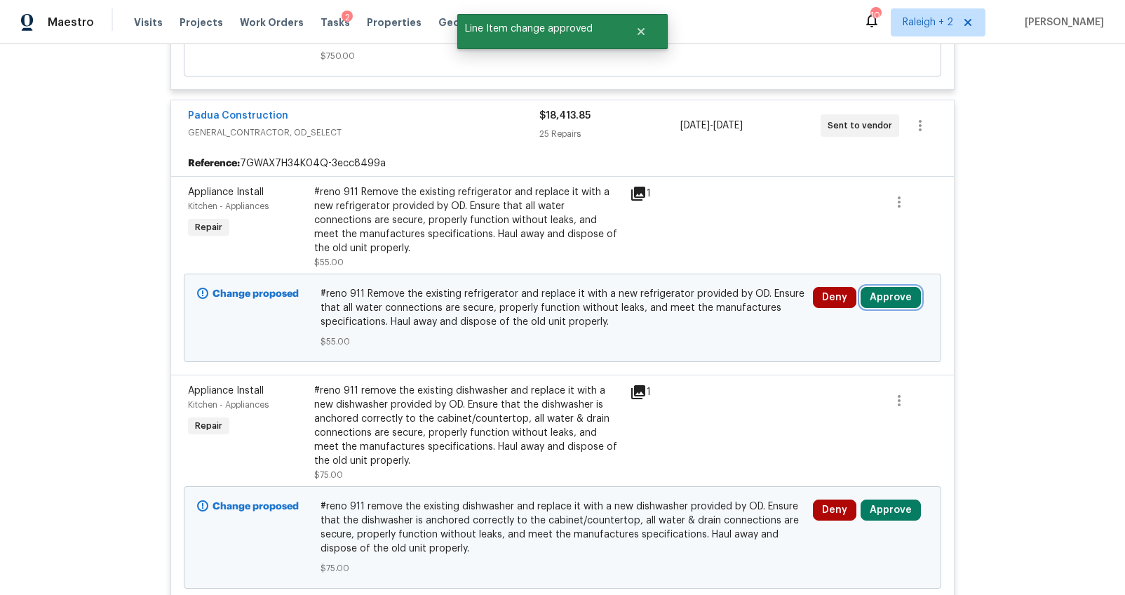
click at [870, 287] on button "Approve" at bounding box center [891, 297] width 60 height 21
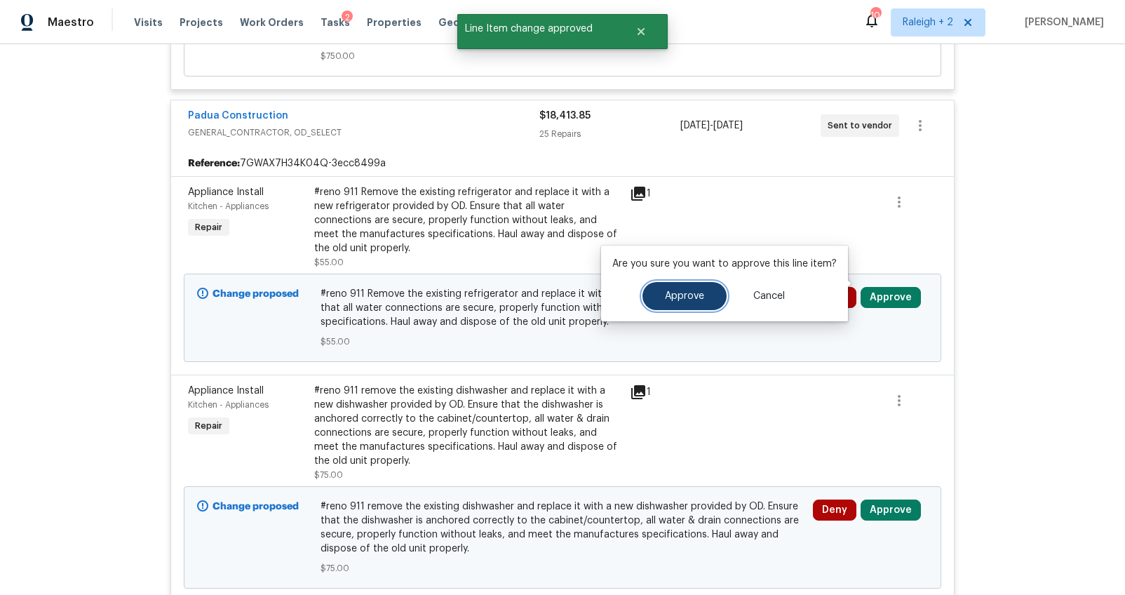
click at [698, 295] on span "Approve" at bounding box center [684, 296] width 39 height 11
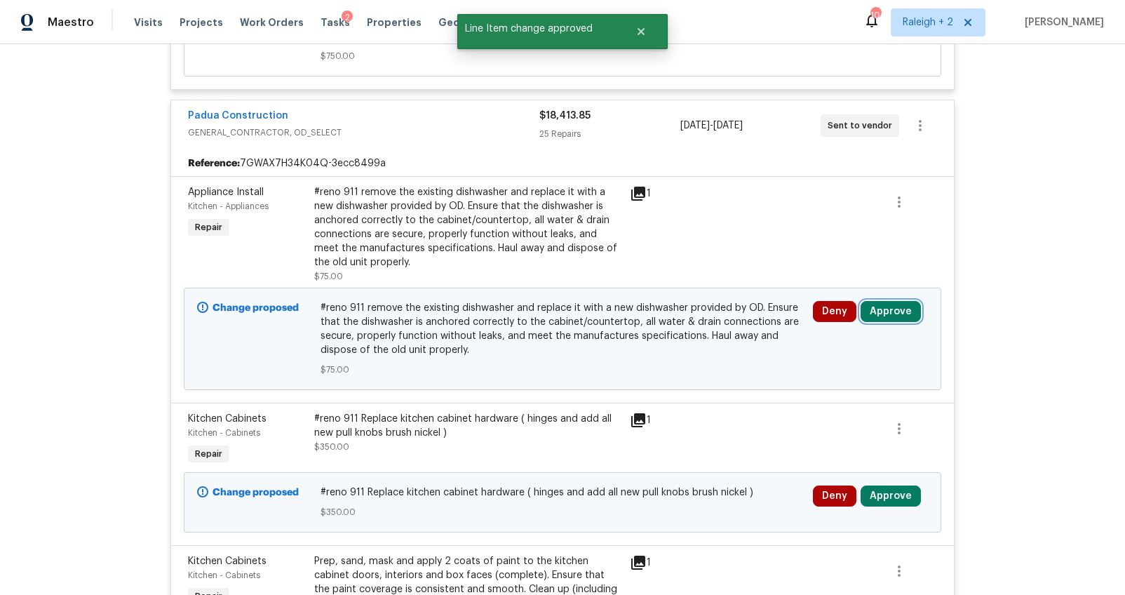
click at [895, 301] on button "Approve" at bounding box center [891, 311] width 60 height 21
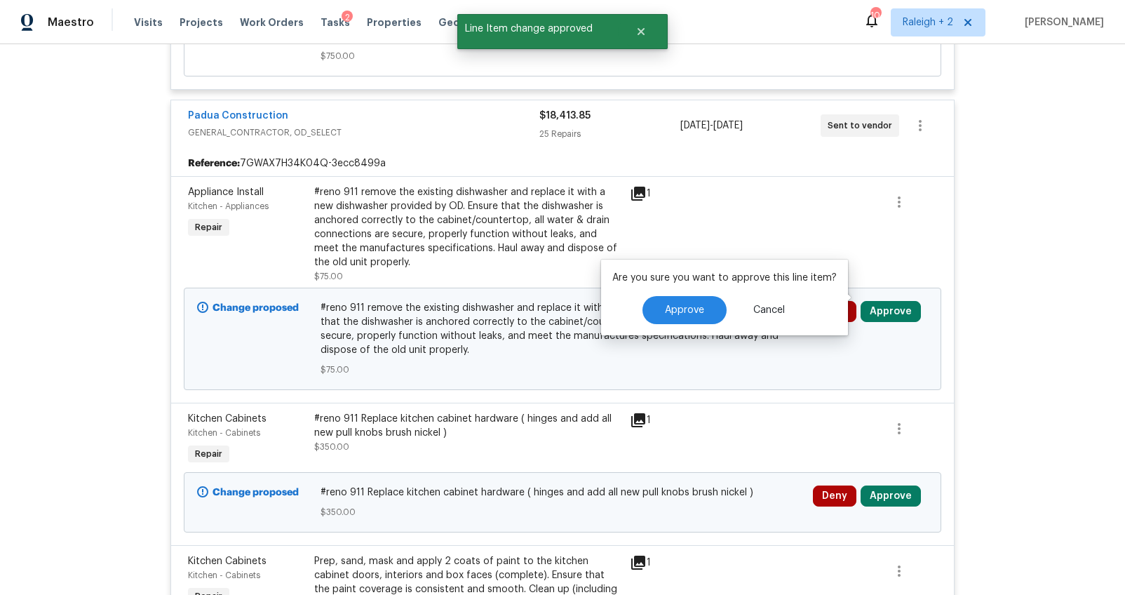
click at [727, 316] on div "Approve Cancel" at bounding box center [724, 310] width 224 height 28
click at [703, 313] on button "Approve" at bounding box center [684, 310] width 84 height 28
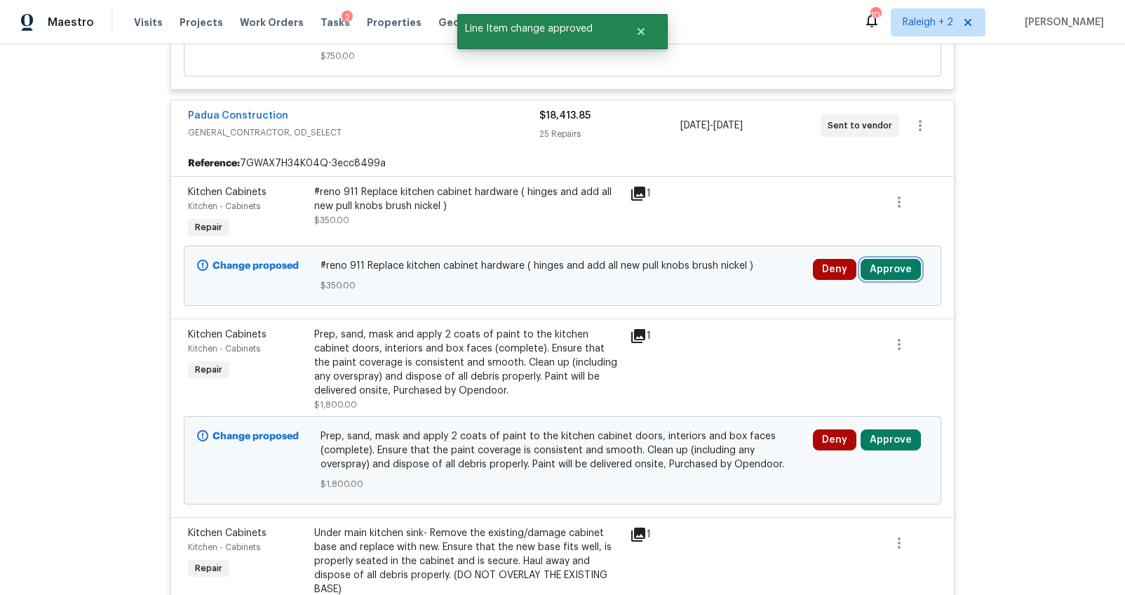
click at [872, 259] on button "Approve" at bounding box center [891, 269] width 60 height 21
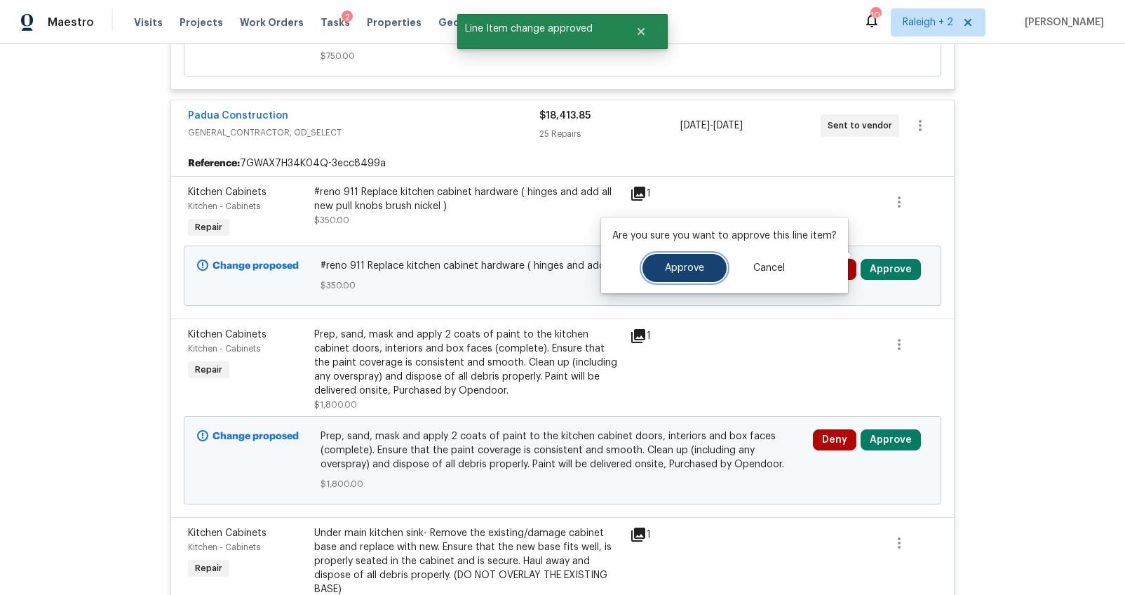
click at [706, 267] on button "Approve" at bounding box center [684, 268] width 84 height 28
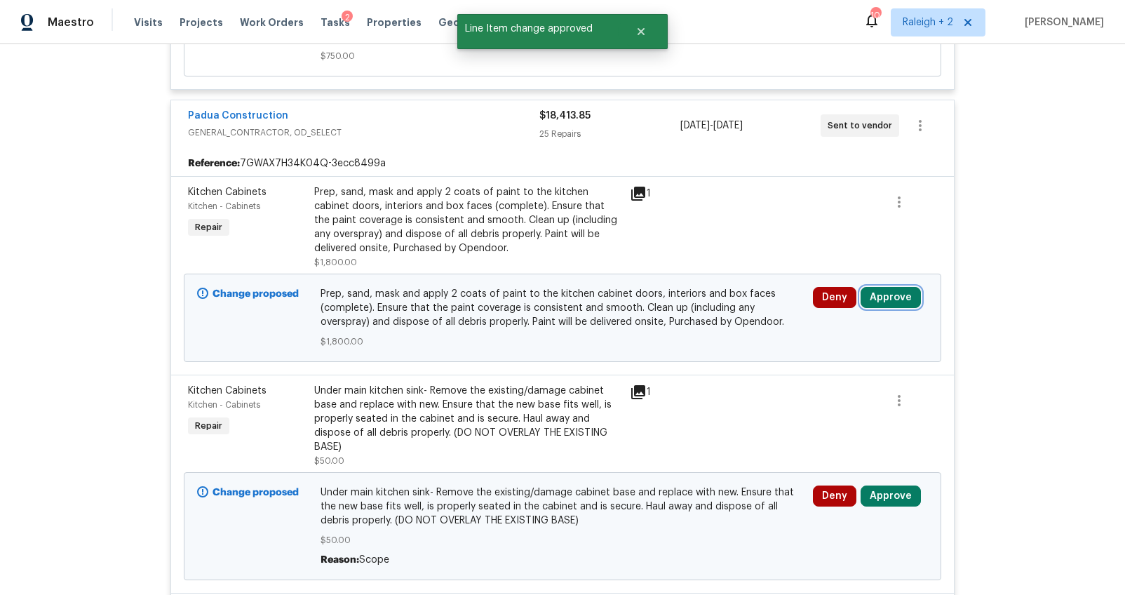
click at [877, 287] on button "Approve" at bounding box center [891, 297] width 60 height 21
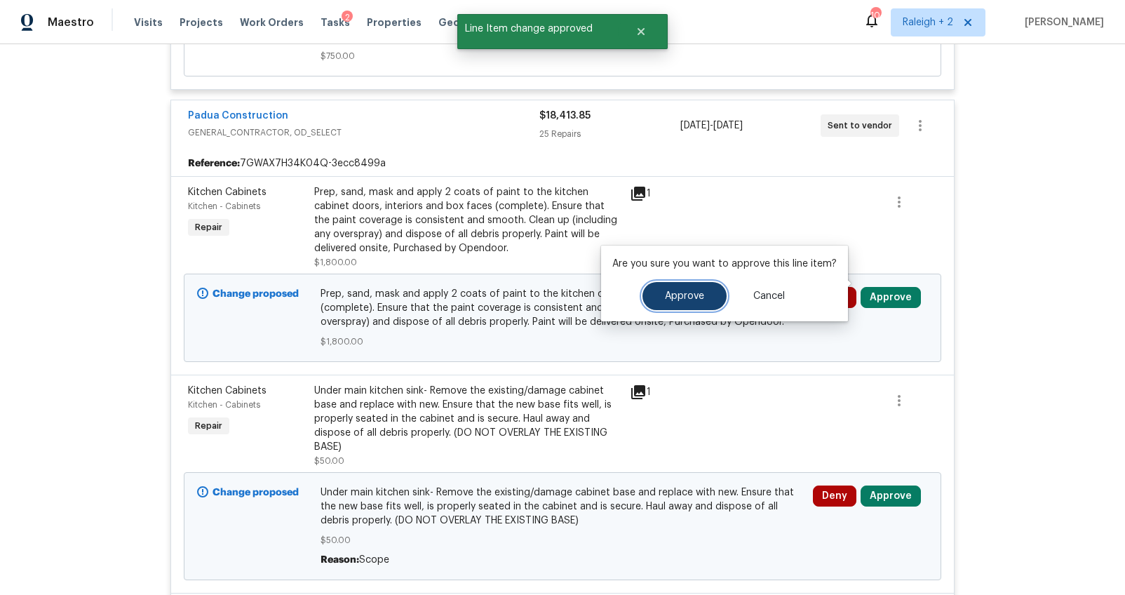
click at [706, 296] on button "Approve" at bounding box center [684, 296] width 84 height 28
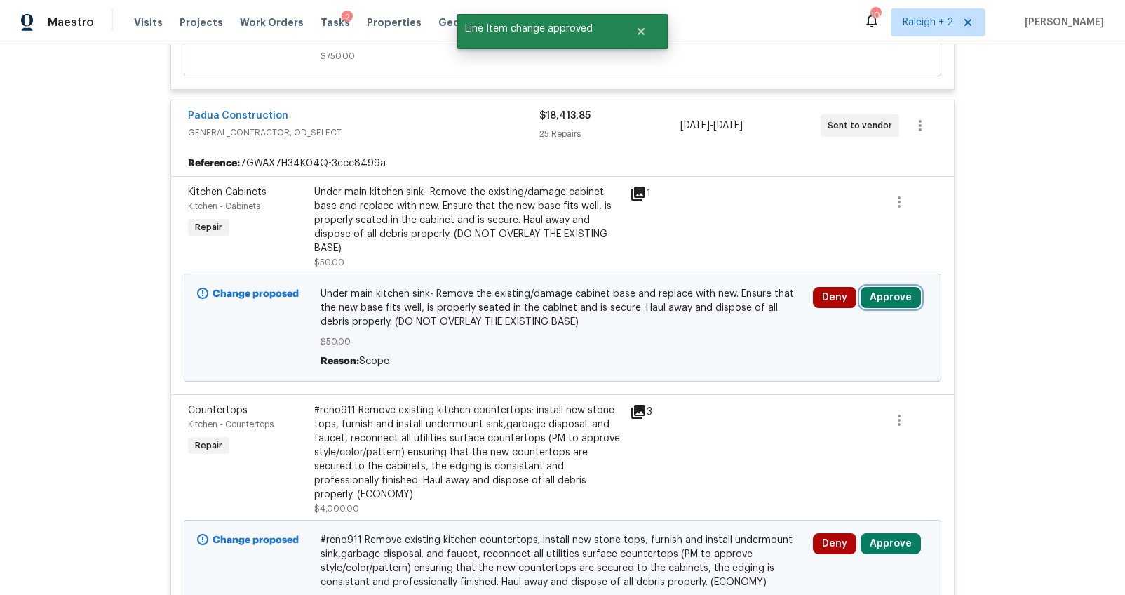
click at [872, 287] on button "Approve" at bounding box center [891, 297] width 60 height 21
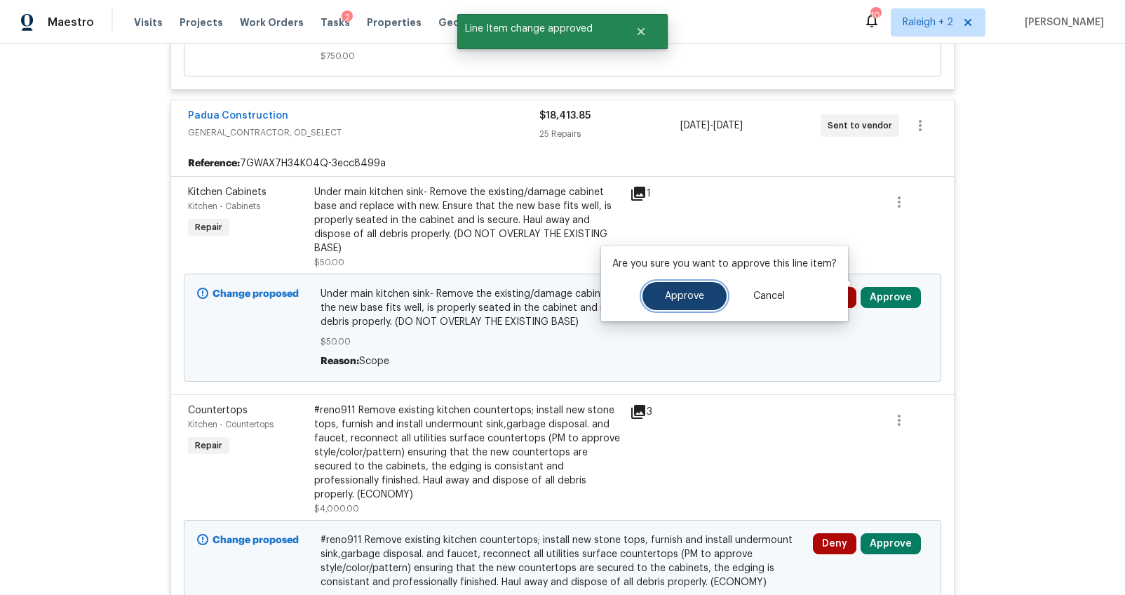
click at [698, 293] on span "Approve" at bounding box center [684, 296] width 39 height 11
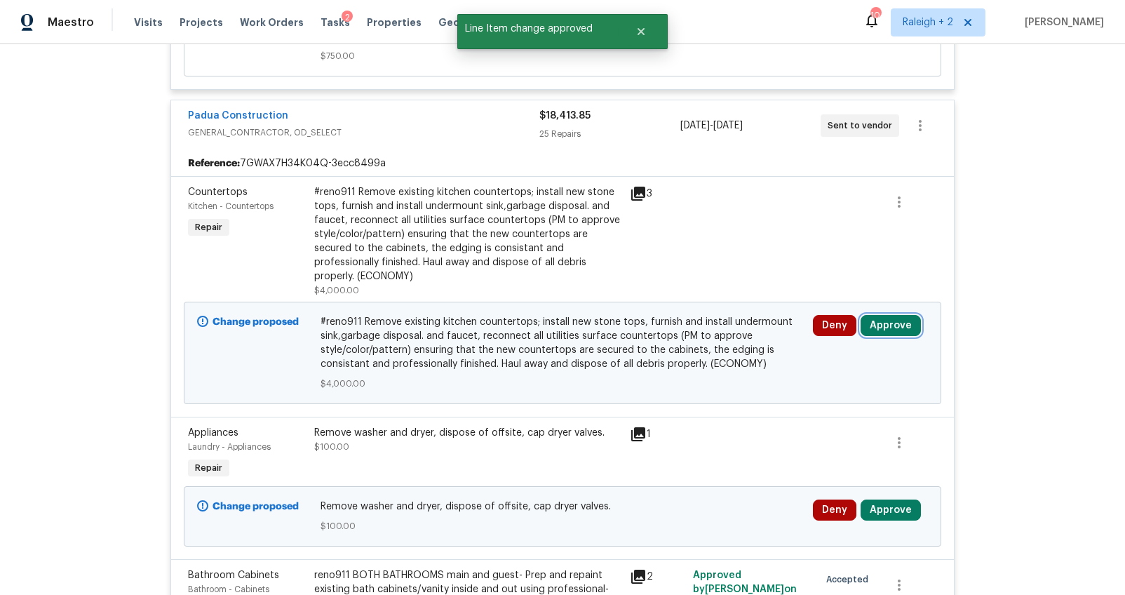
click at [873, 315] on button "Approve" at bounding box center [891, 325] width 60 height 21
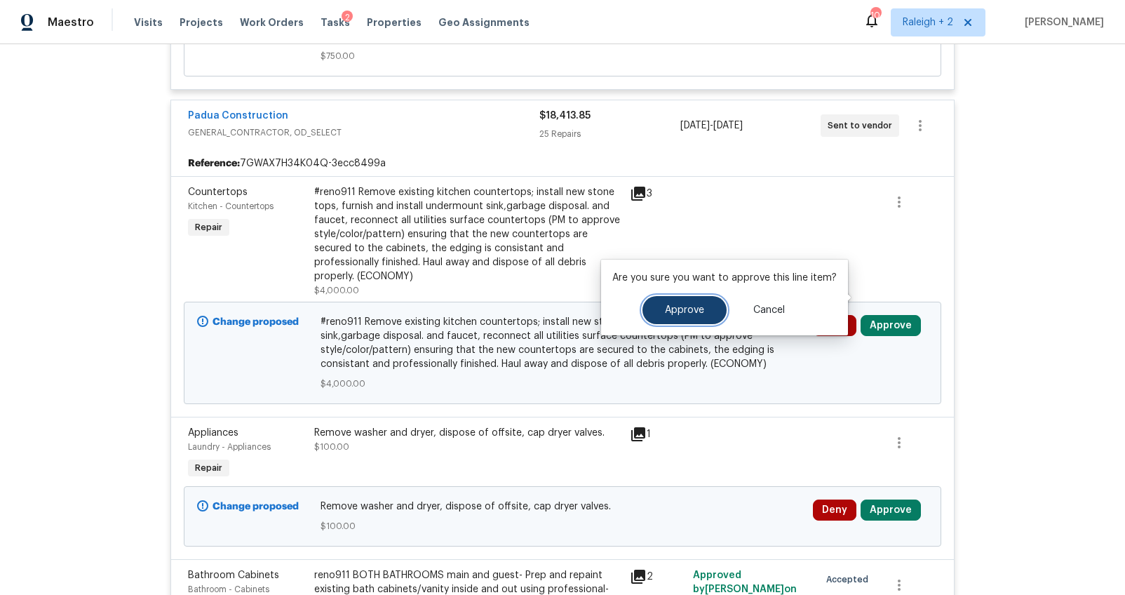
click at [694, 315] on span "Approve" at bounding box center [684, 310] width 39 height 11
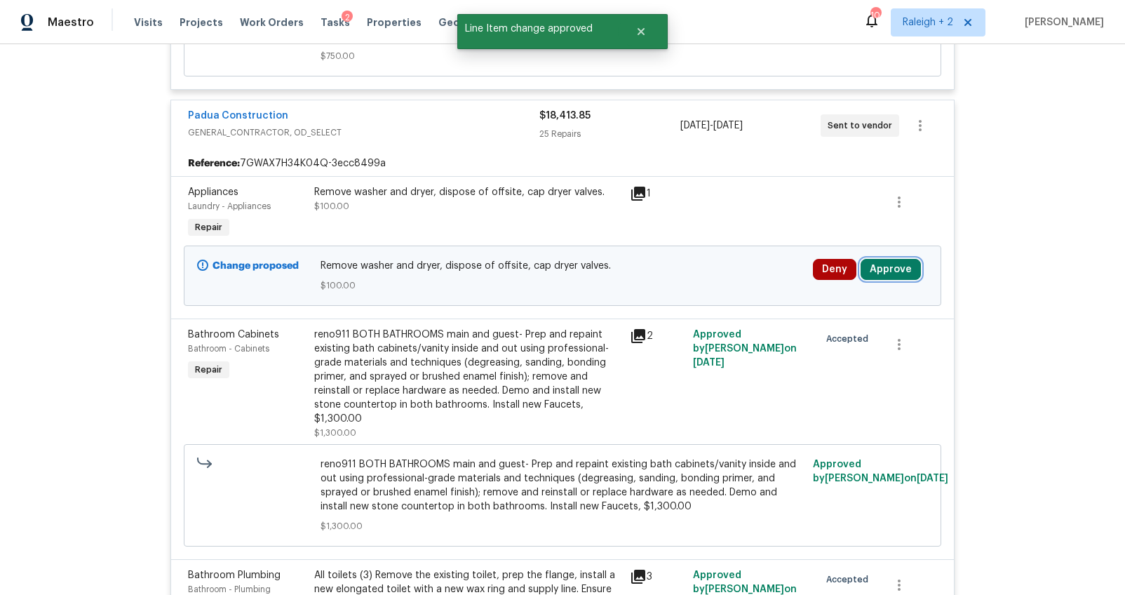
click at [882, 259] on button "Approve" at bounding box center [891, 269] width 60 height 21
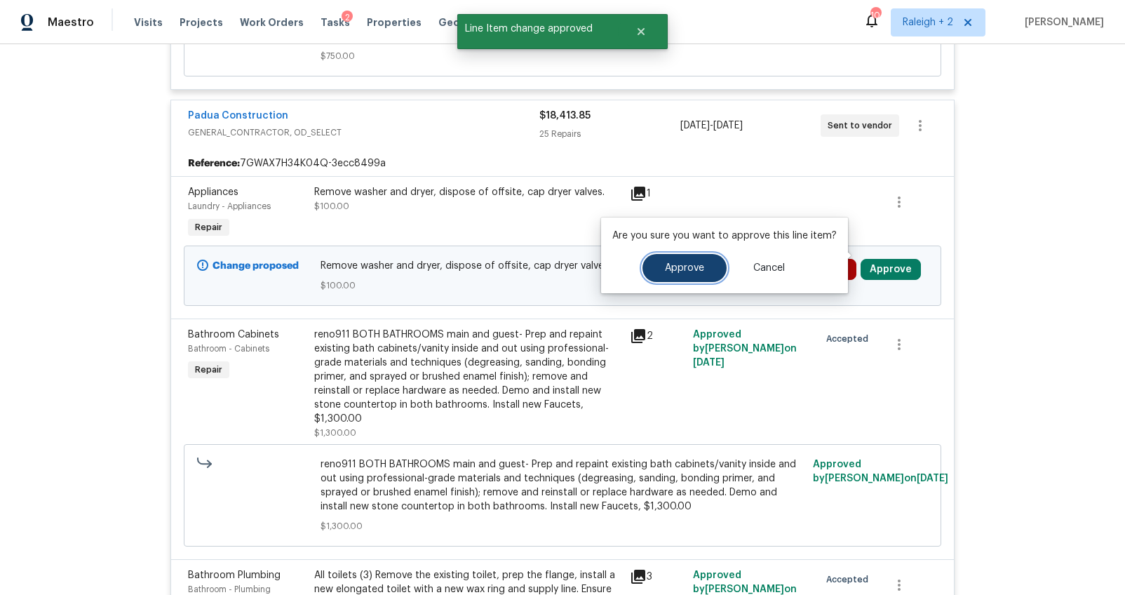
click at [698, 268] on span "Approve" at bounding box center [684, 268] width 39 height 11
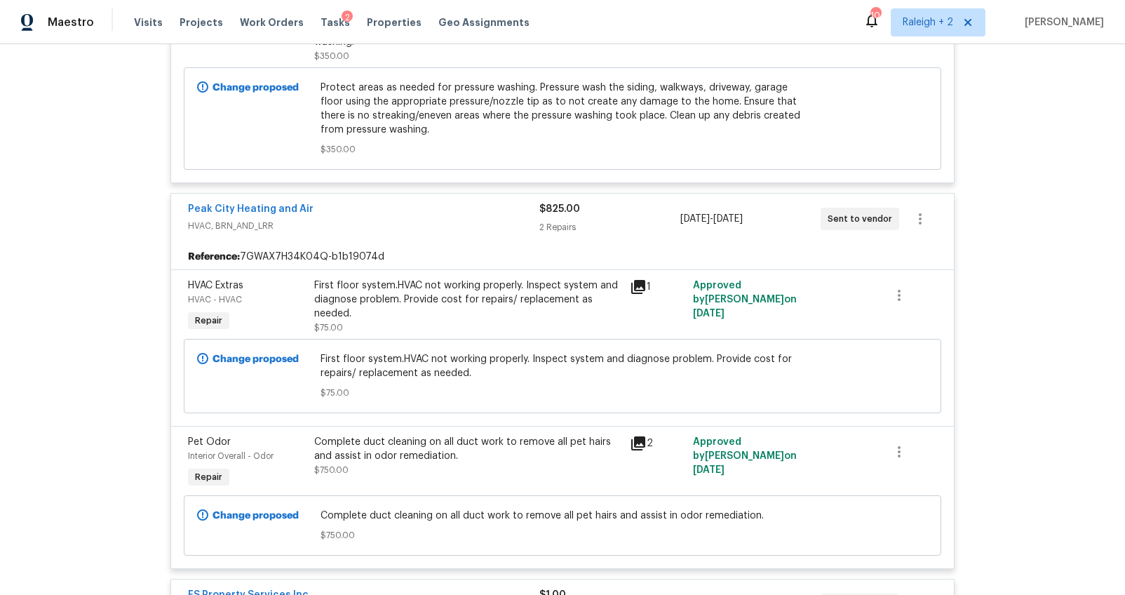
scroll to position [7177, 0]
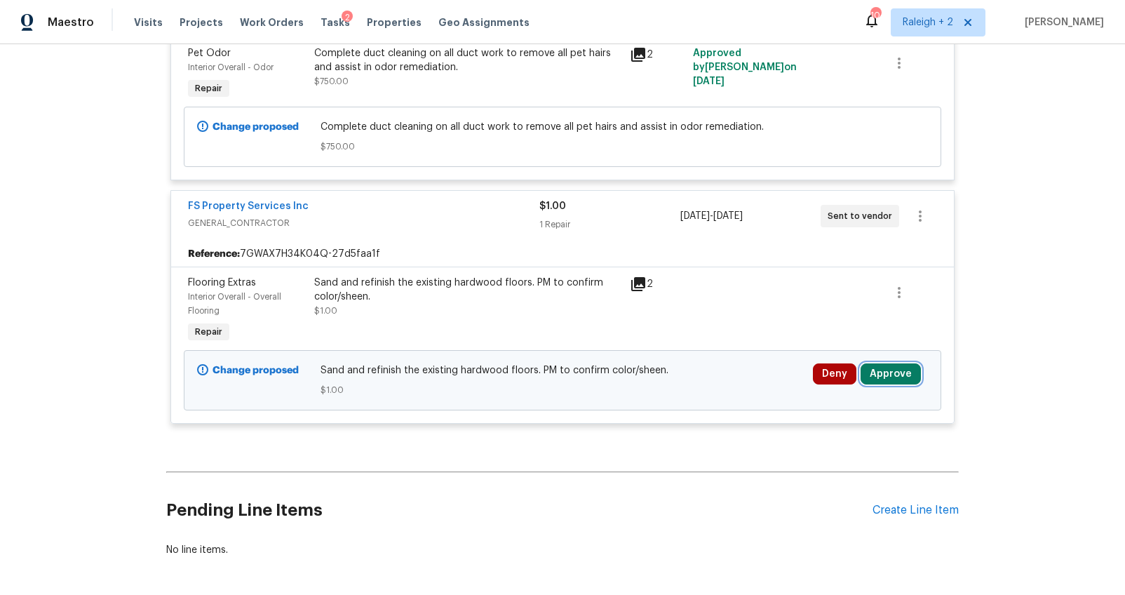
click at [877, 363] on button "Approve" at bounding box center [891, 373] width 60 height 21
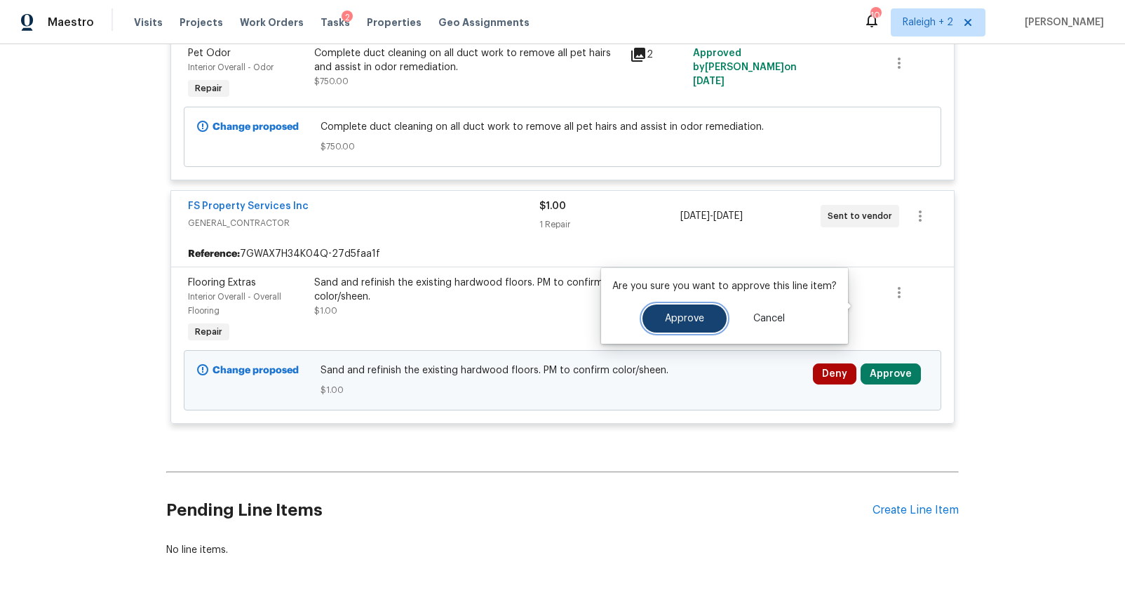
click at [679, 319] on span "Approve" at bounding box center [684, 319] width 39 height 11
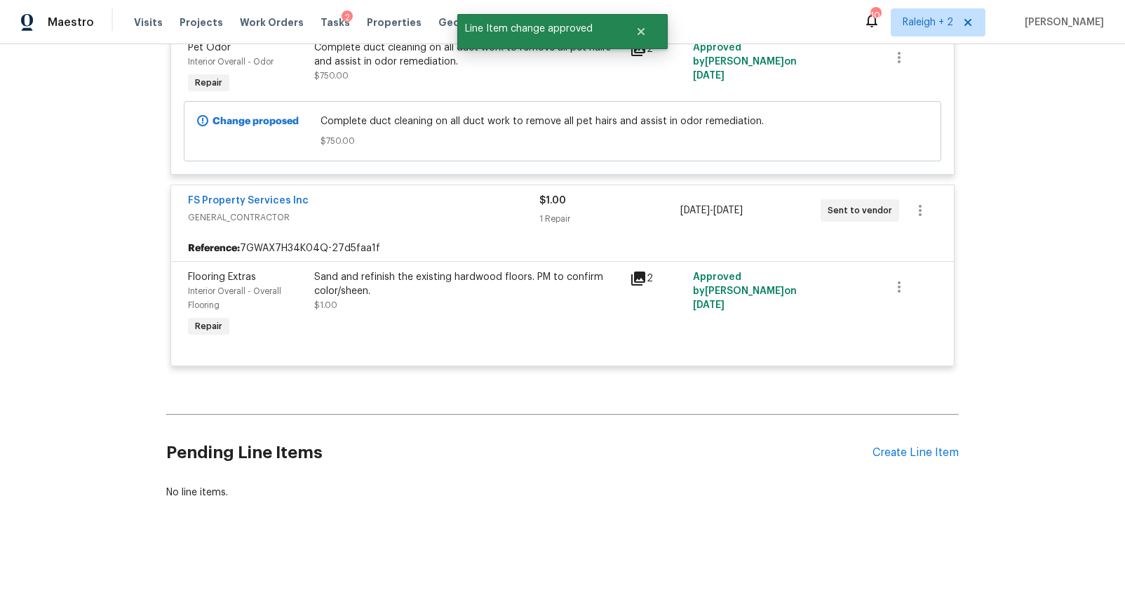
scroll to position [7008, 0]
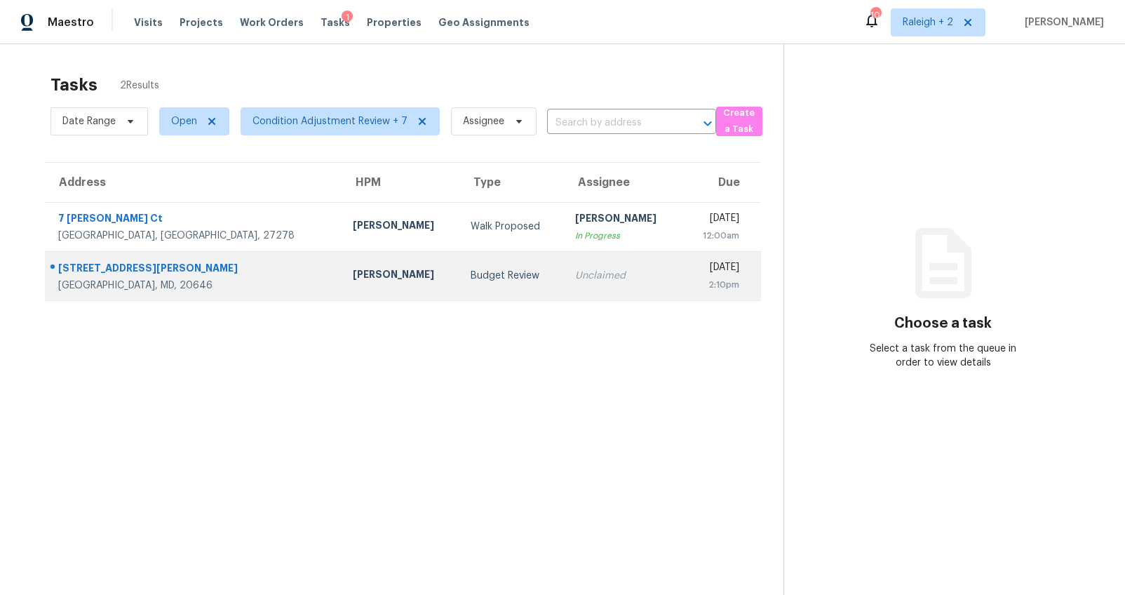
click at [353, 270] on div "Christopher Pace" at bounding box center [400, 276] width 95 height 18
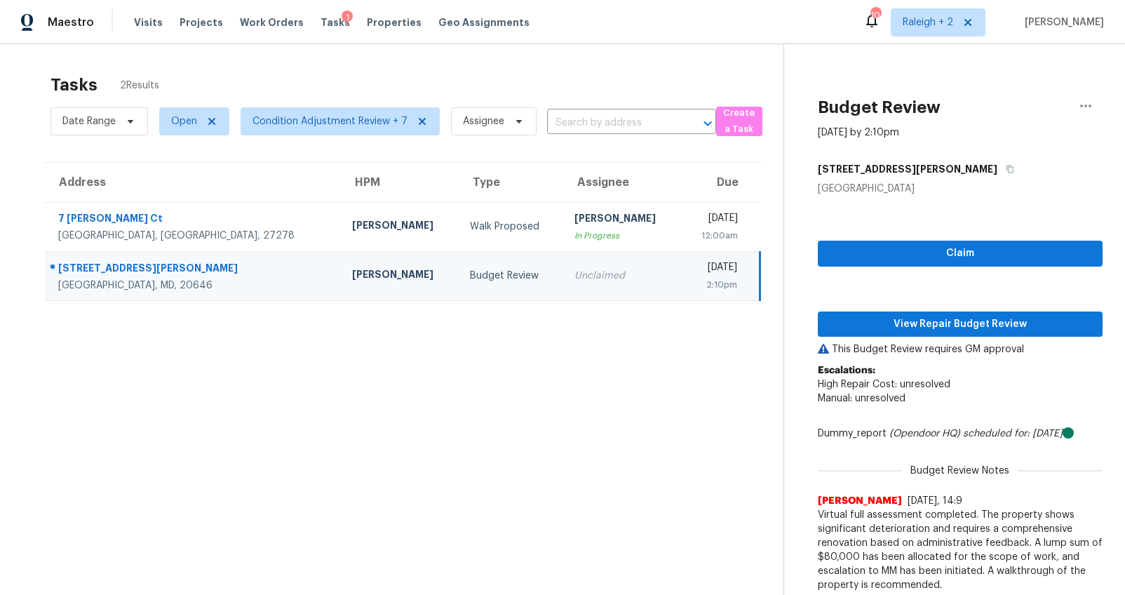
click at [851, 238] on div "Claim View Repair Budget Review This Budget Review requires GM approval Escalat…" at bounding box center [960, 424] width 285 height 457
click at [848, 248] on span "Claim" at bounding box center [960, 254] width 262 height 18
click at [891, 318] on span "View Repair Budget Review" at bounding box center [960, 325] width 262 height 18
